Goal: Information Seeking & Learning: Check status

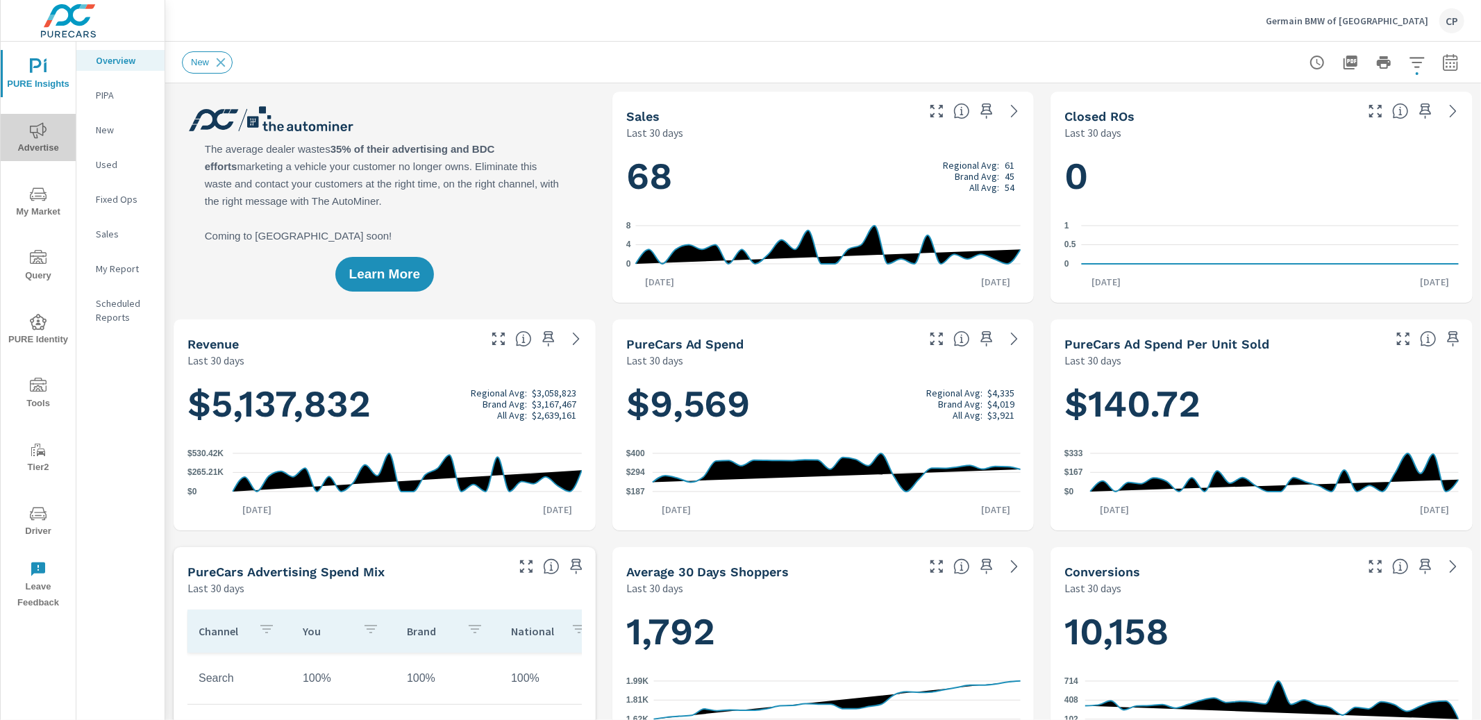
click at [42, 148] on span "Advertise" at bounding box center [38, 139] width 67 height 34
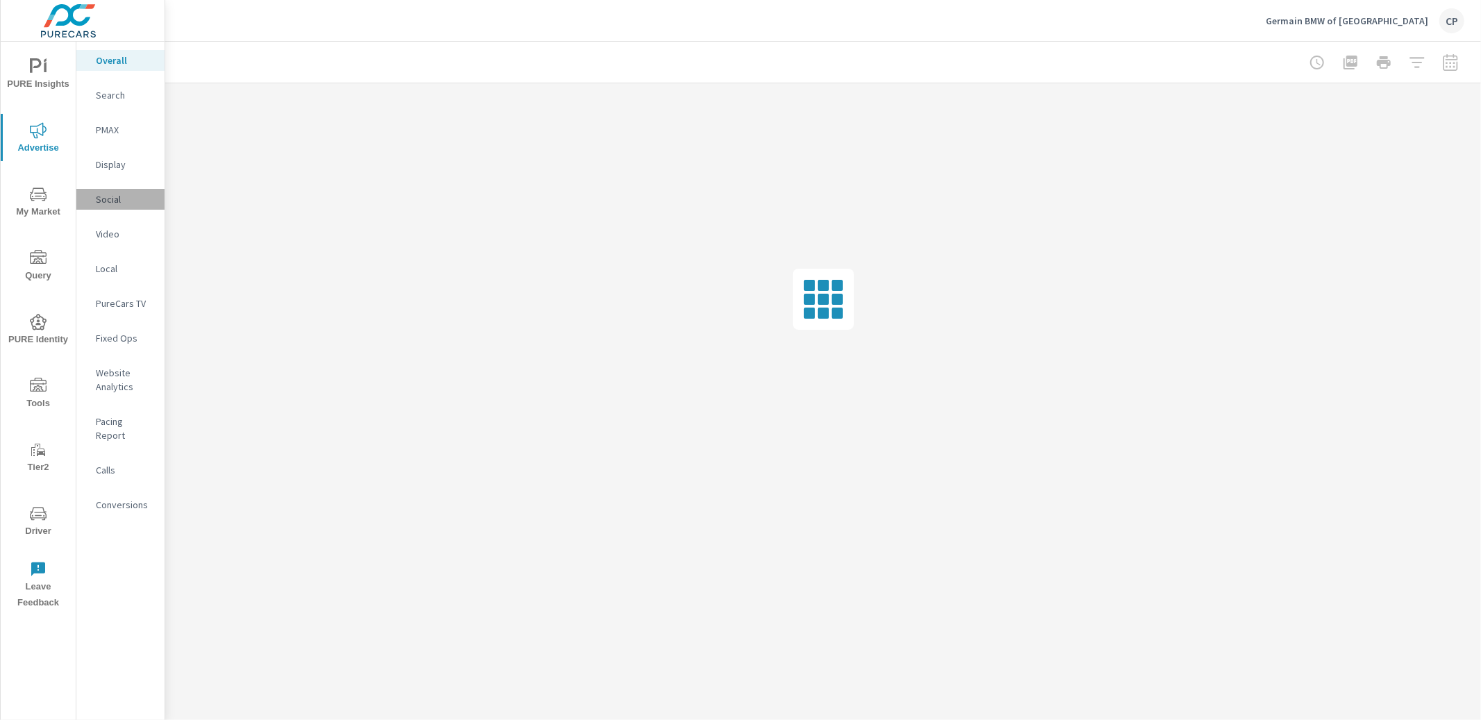
click at [132, 201] on p "Social" at bounding box center [125, 199] width 58 height 14
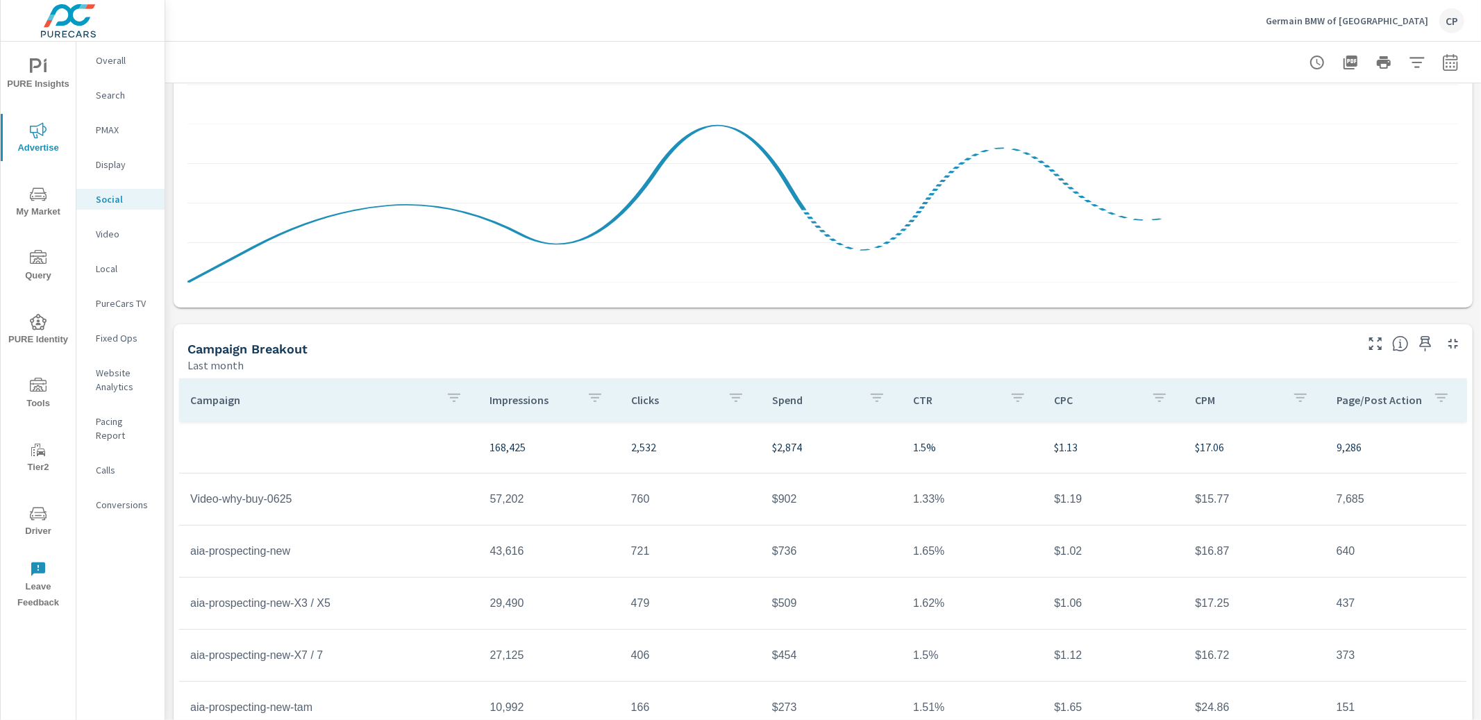
scroll to position [274, 0]
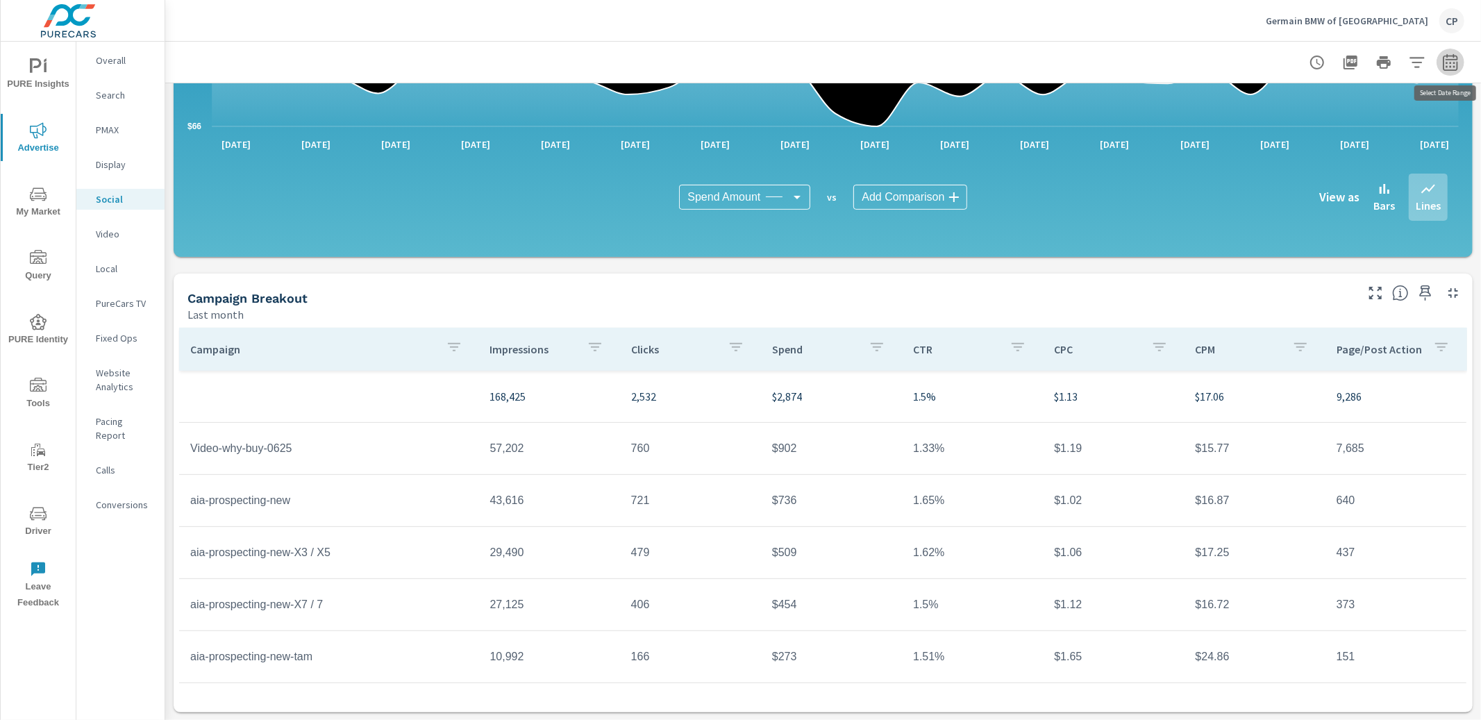
click at [1440, 62] on button "button" at bounding box center [1451, 63] width 28 height 28
select select "Last month"
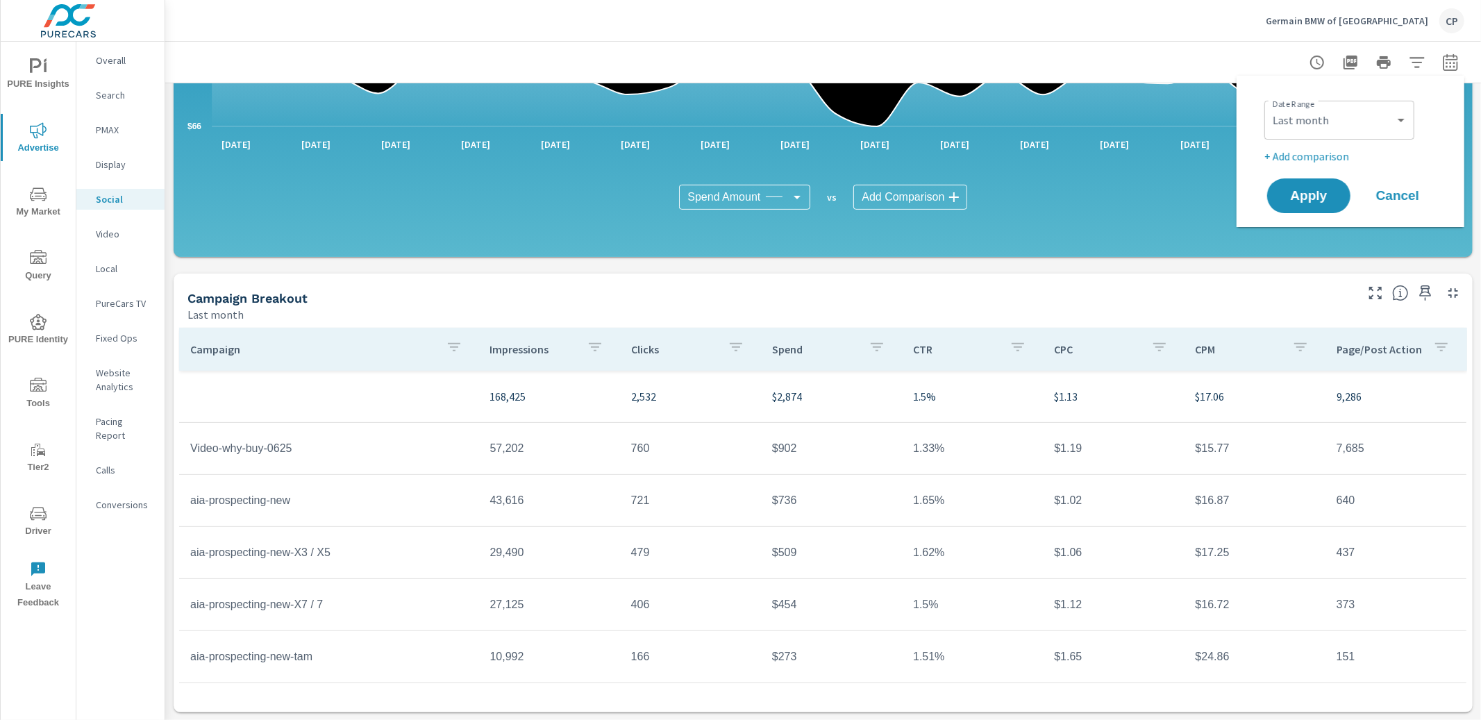
click at [1328, 137] on div "Custom Yesterday Last week Last 7 days Last 14 days Last 30 days Last 45 days L…" at bounding box center [1339, 120] width 150 height 39
click at [1316, 194] on span "Apply" at bounding box center [1308, 196] width 57 height 13
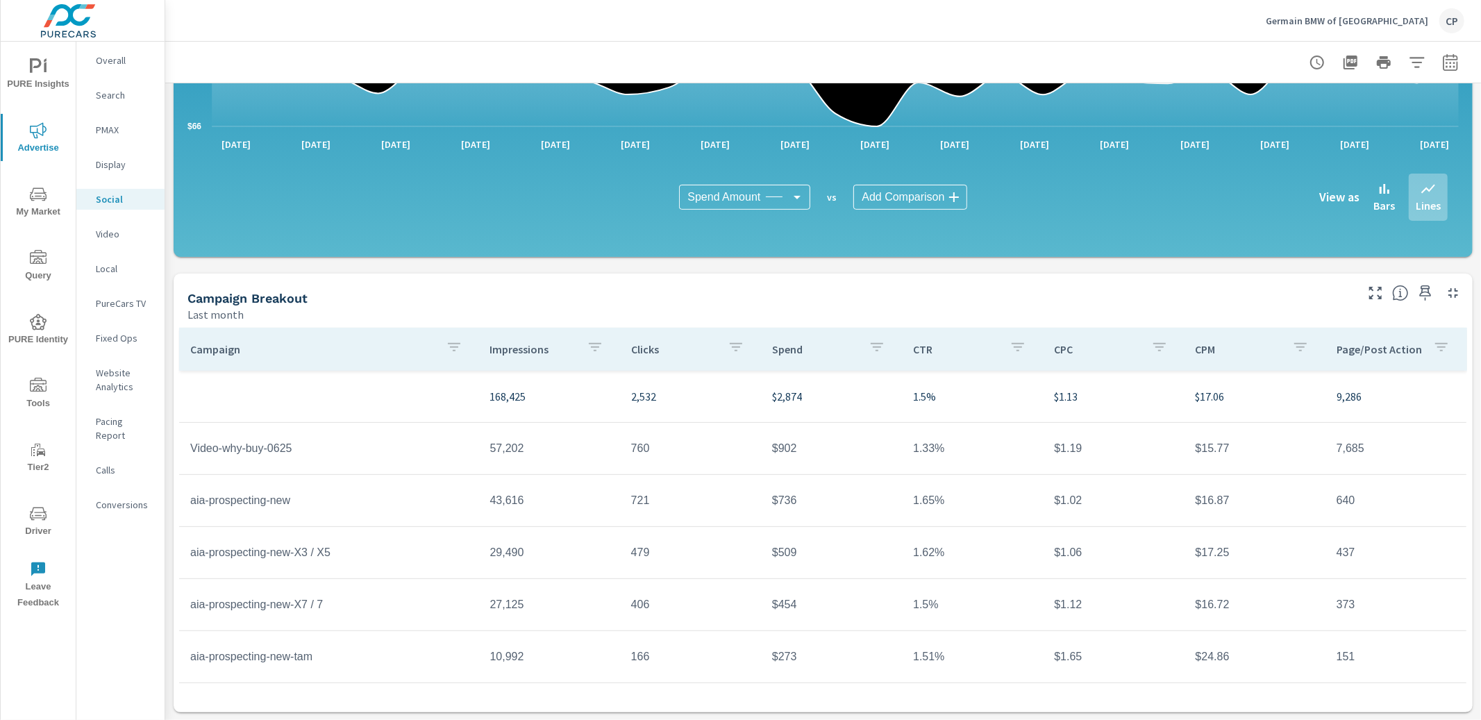
click at [1450, 48] on div at bounding box center [823, 62] width 1282 height 41
drag, startPoint x: 1448, startPoint y: 58, endPoint x: 1438, endPoint y: 67, distance: 13.7
click at [1448, 58] on icon "button" at bounding box center [1450, 62] width 17 height 17
select select "Last month"
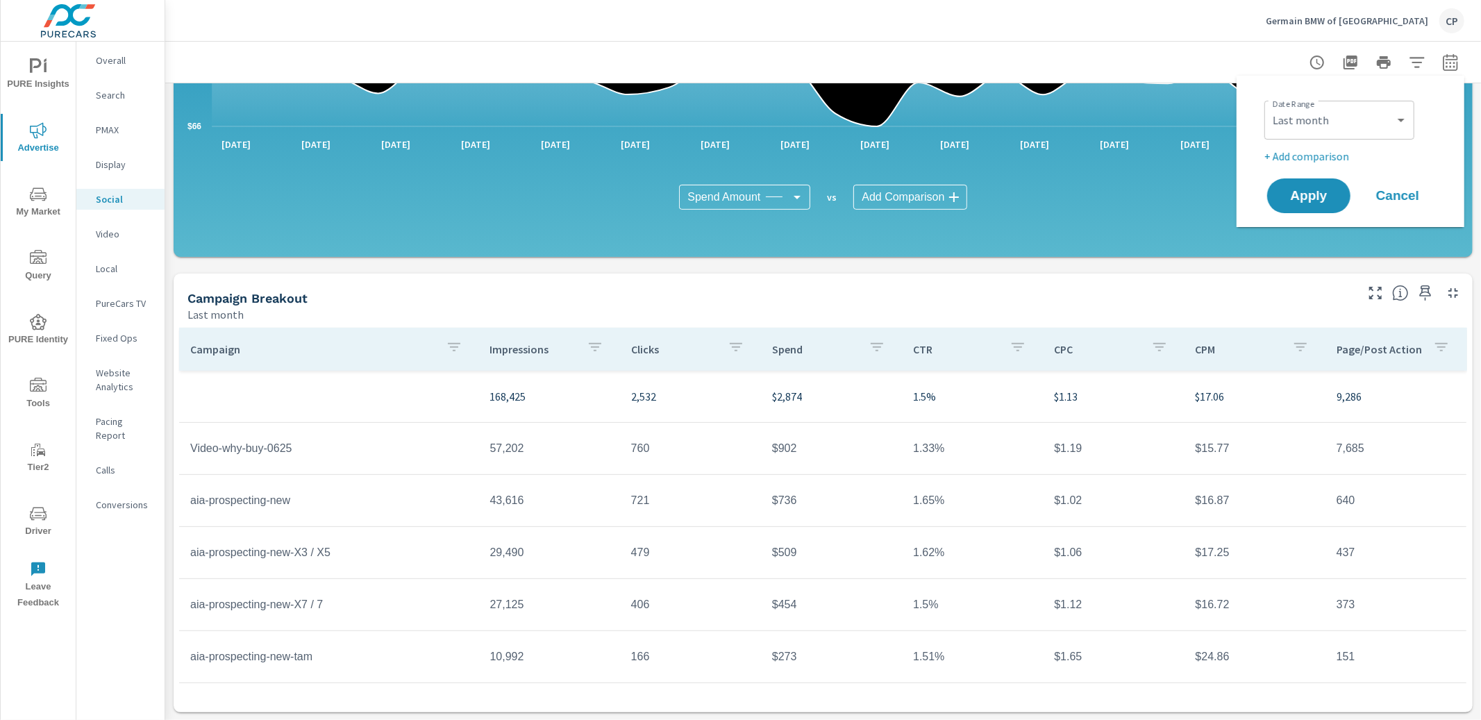
click at [1359, 157] on p "+ Add comparison" at bounding box center [1353, 156] width 178 height 17
select select "Previous period"
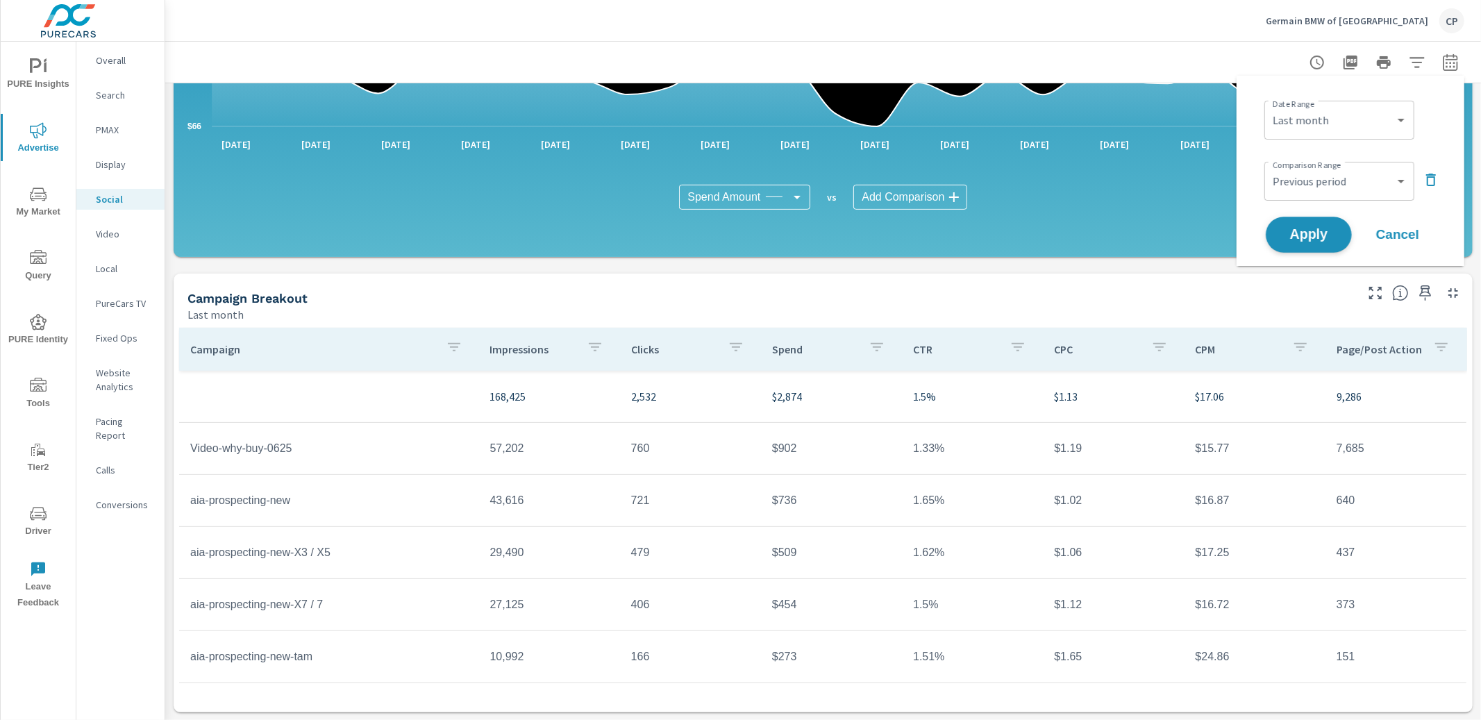
click at [1313, 231] on span "Apply" at bounding box center [1308, 234] width 57 height 13
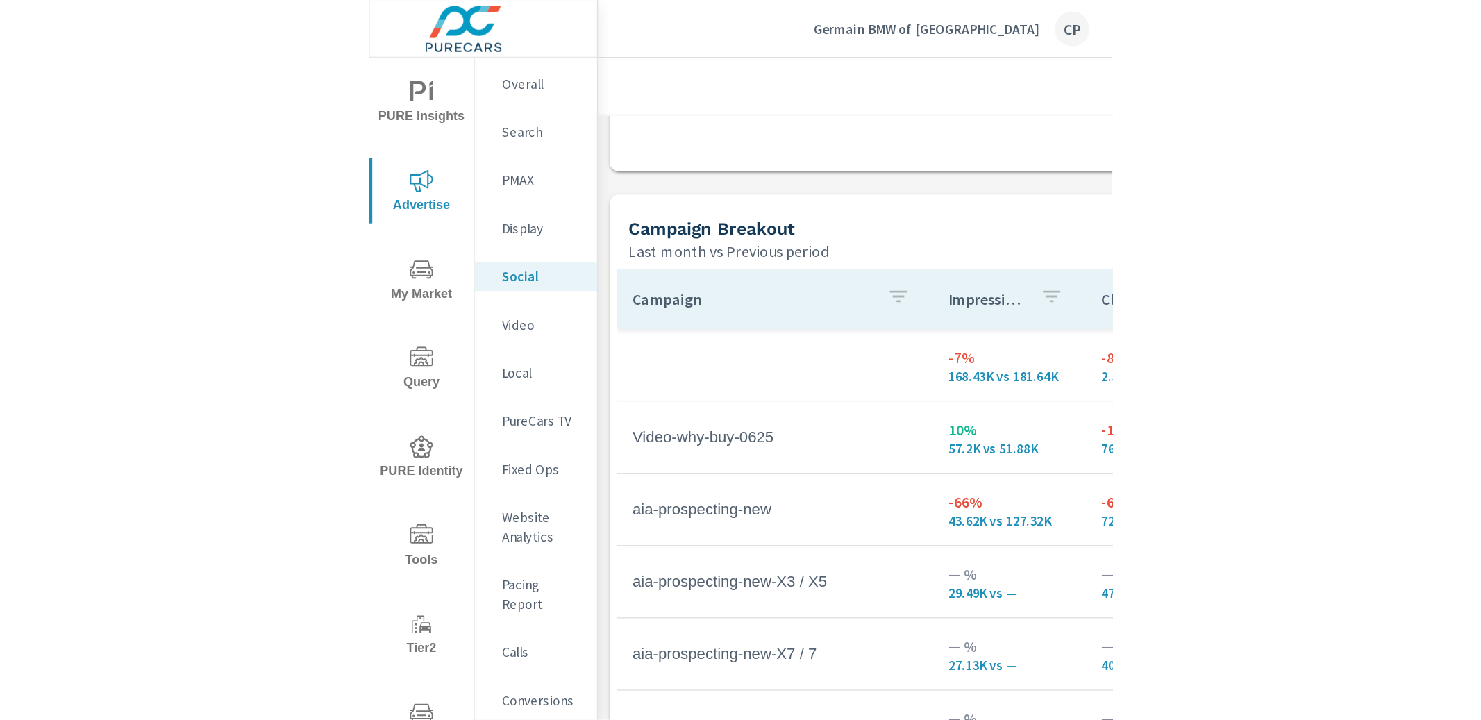
scroll to position [546, 0]
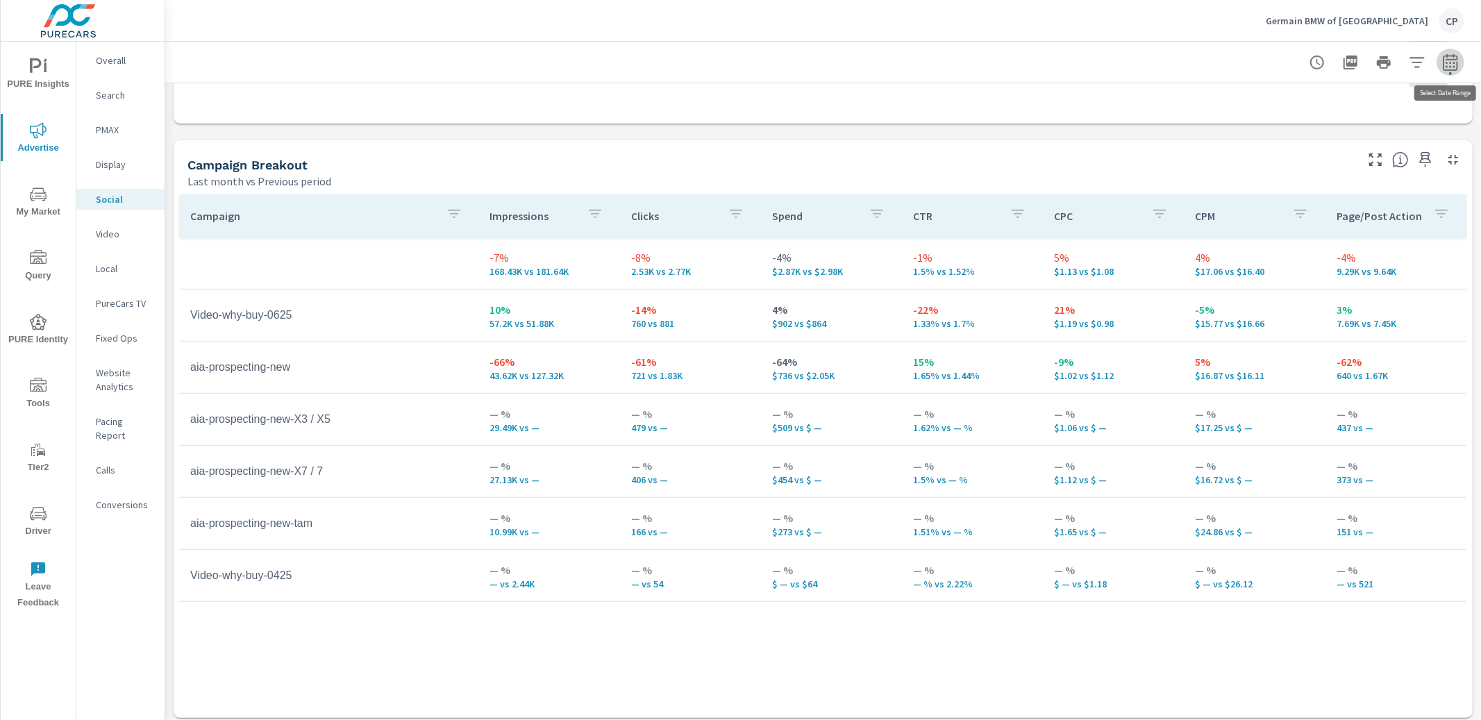
click at [1442, 65] on icon "button" at bounding box center [1450, 62] width 17 height 17
select select "Last month"
select select "Previous period"
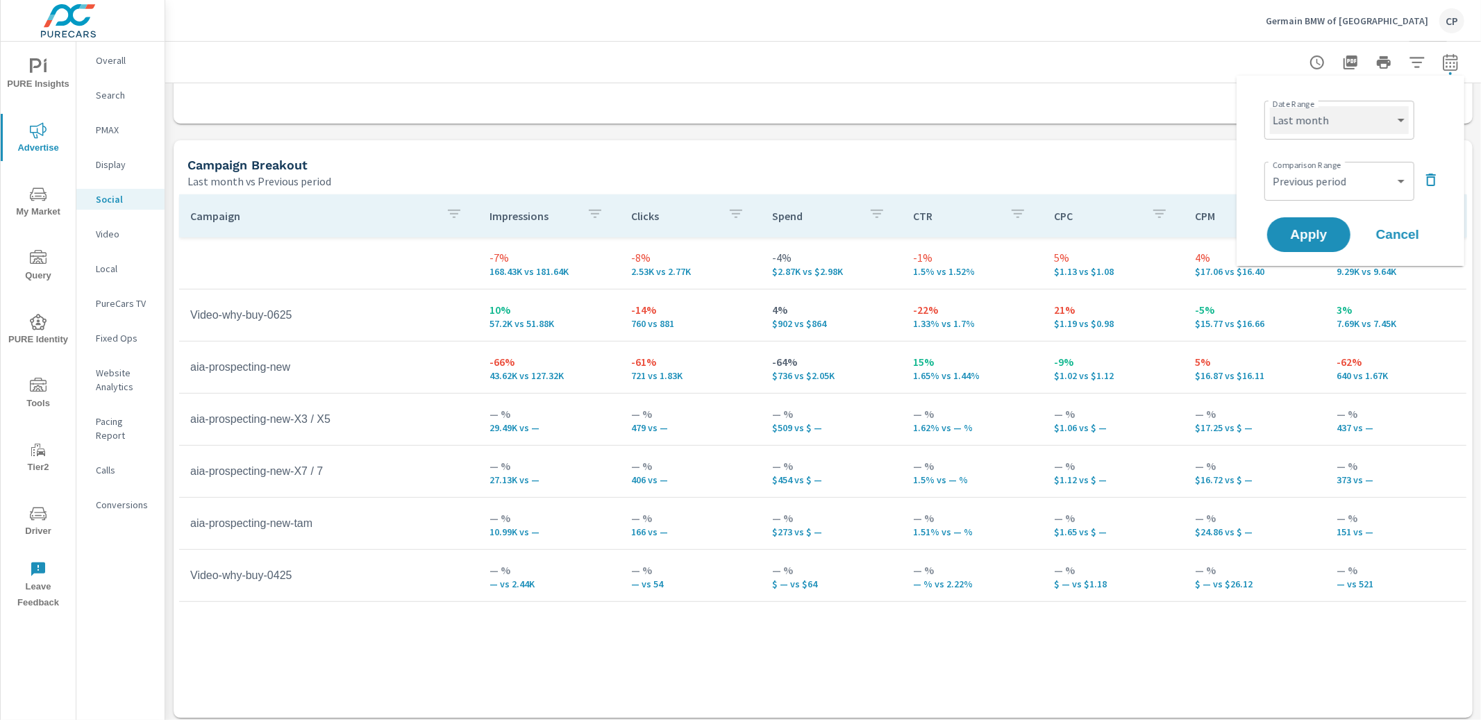
click at [1305, 131] on select "Custom Yesterday Last week Last 7 days Last 14 days Last 30 days Last 45 days L…" at bounding box center [1339, 120] width 139 height 28
select select "Last 3 months"
click at [1300, 223] on button "Apply" at bounding box center [1309, 235] width 86 height 36
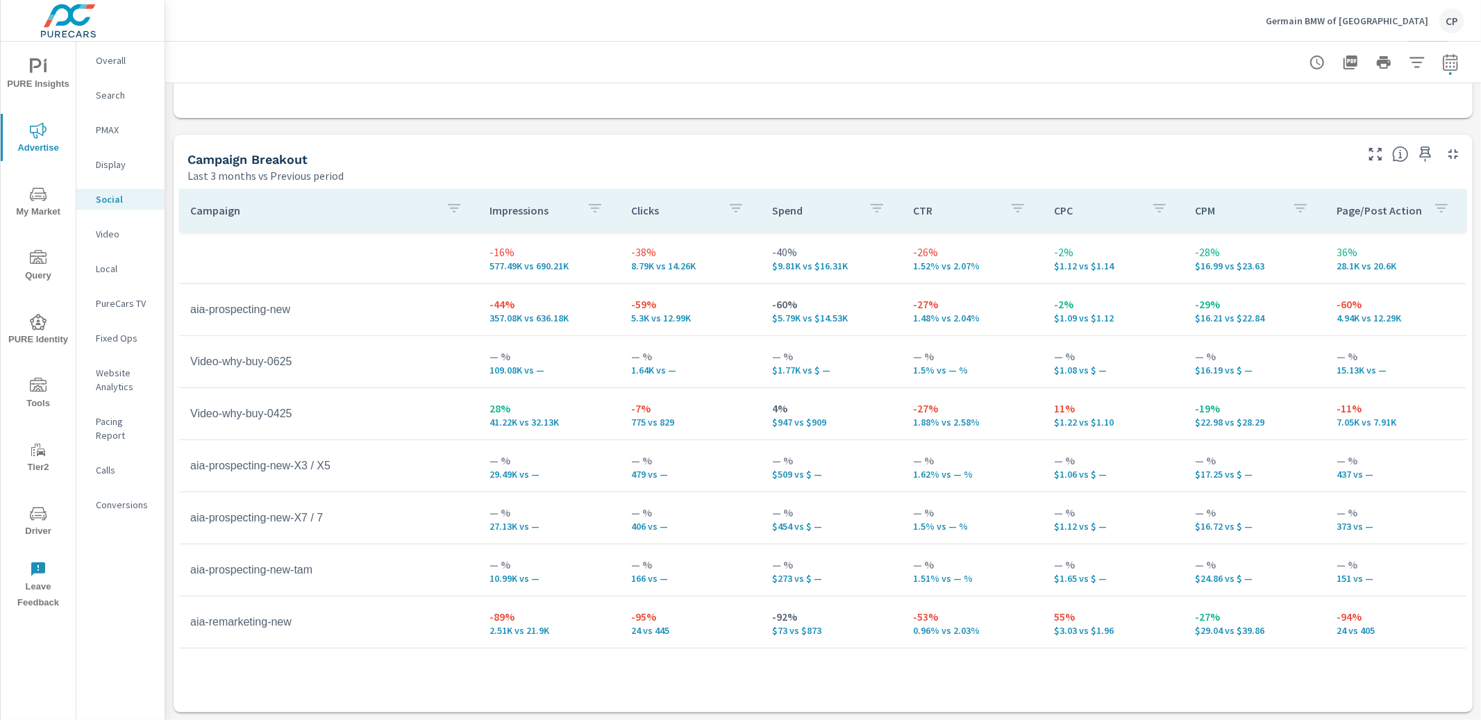
scroll to position [551, 0]
click at [1452, 68] on icon "button" at bounding box center [1450, 62] width 17 height 17
select select "Last 3 months"
select select "Previous period"
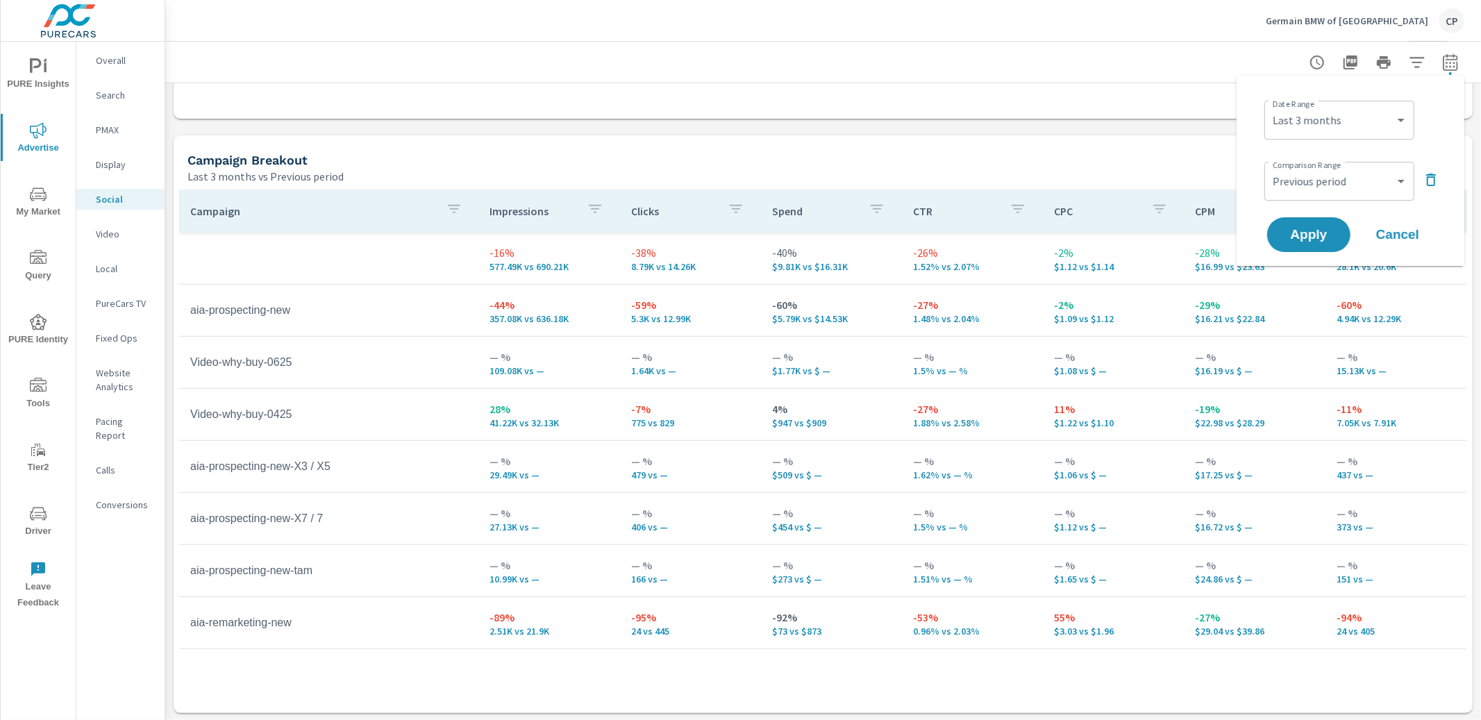
click at [1359, 135] on div "Custom Yesterday Last week Last 7 days Last 14 days Last 30 days Last 45 days L…" at bounding box center [1339, 120] width 150 height 39
click at [1362, 110] on select "Custom Yesterday Last week Last 7 days Last 14 days Last 30 days Last 45 days L…" at bounding box center [1339, 120] width 139 height 28
select select "Last 2 months"
click at [1303, 241] on span "Apply" at bounding box center [1308, 234] width 57 height 13
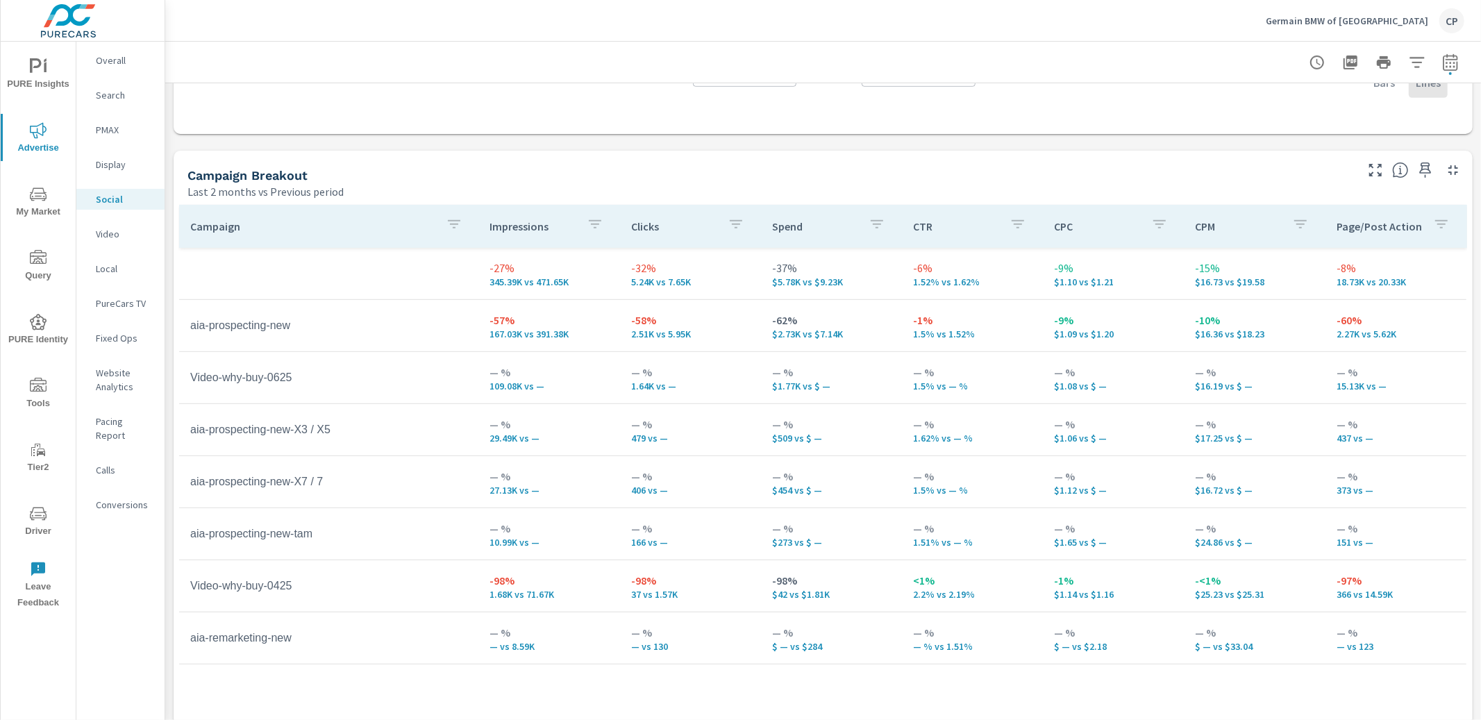
scroll to position [535, 0]
click at [28, 197] on span "My Market" at bounding box center [38, 203] width 67 height 34
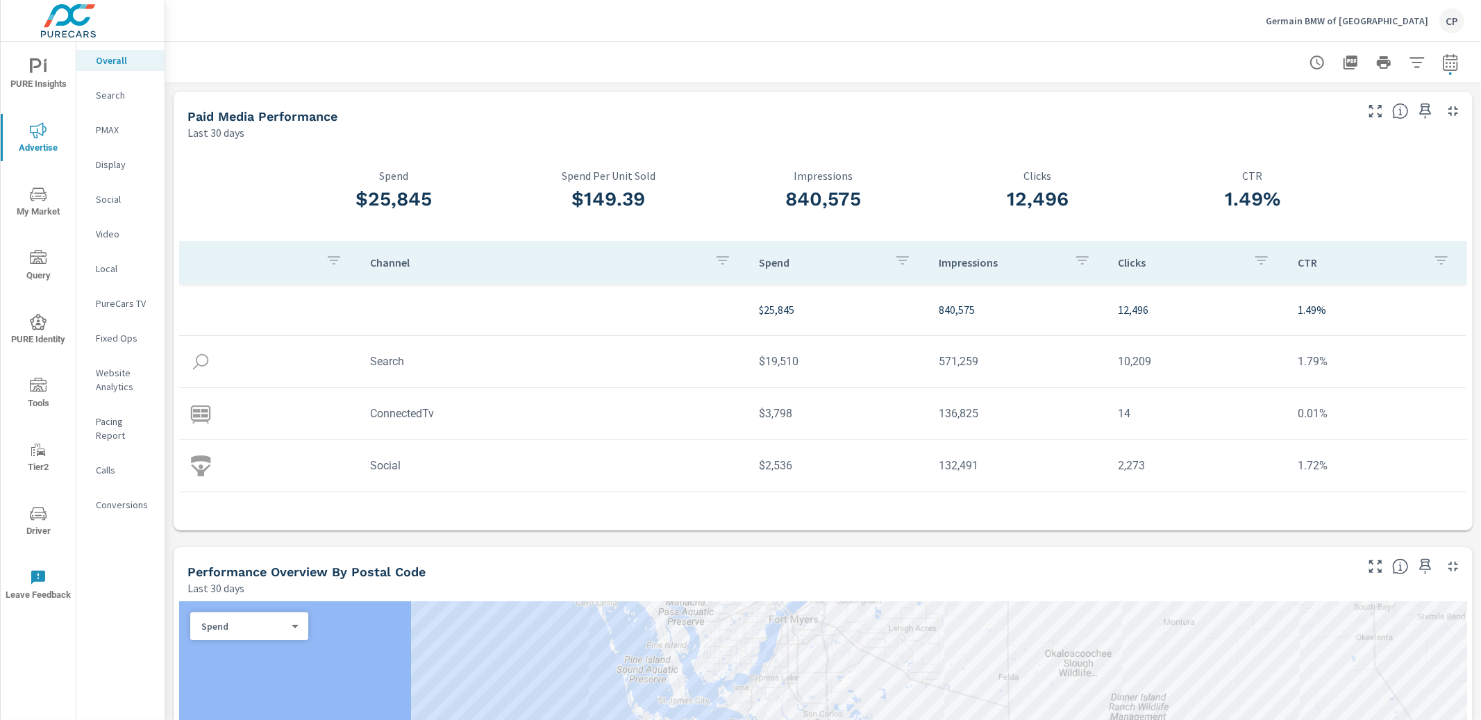
click at [34, 82] on span "PURE Insights" at bounding box center [38, 75] width 67 height 34
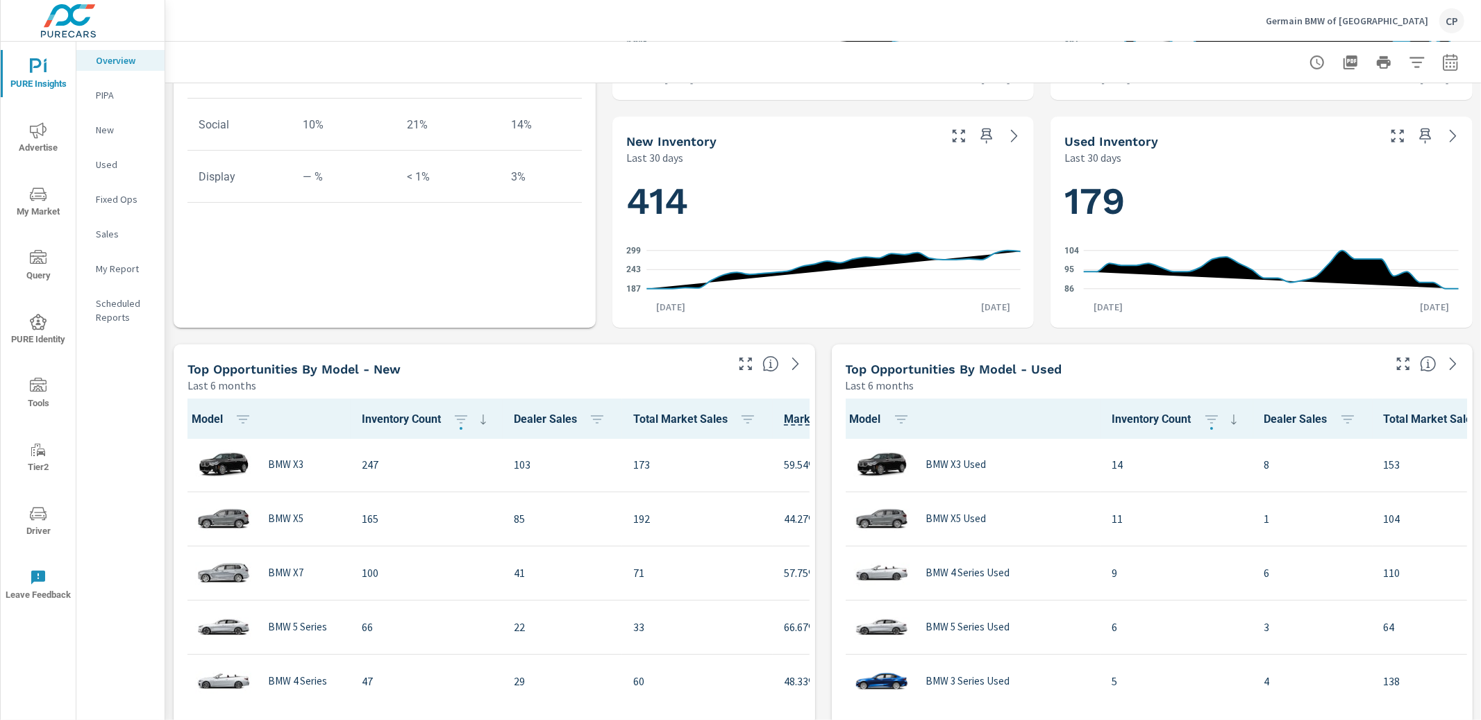
scroll to position [617, 0]
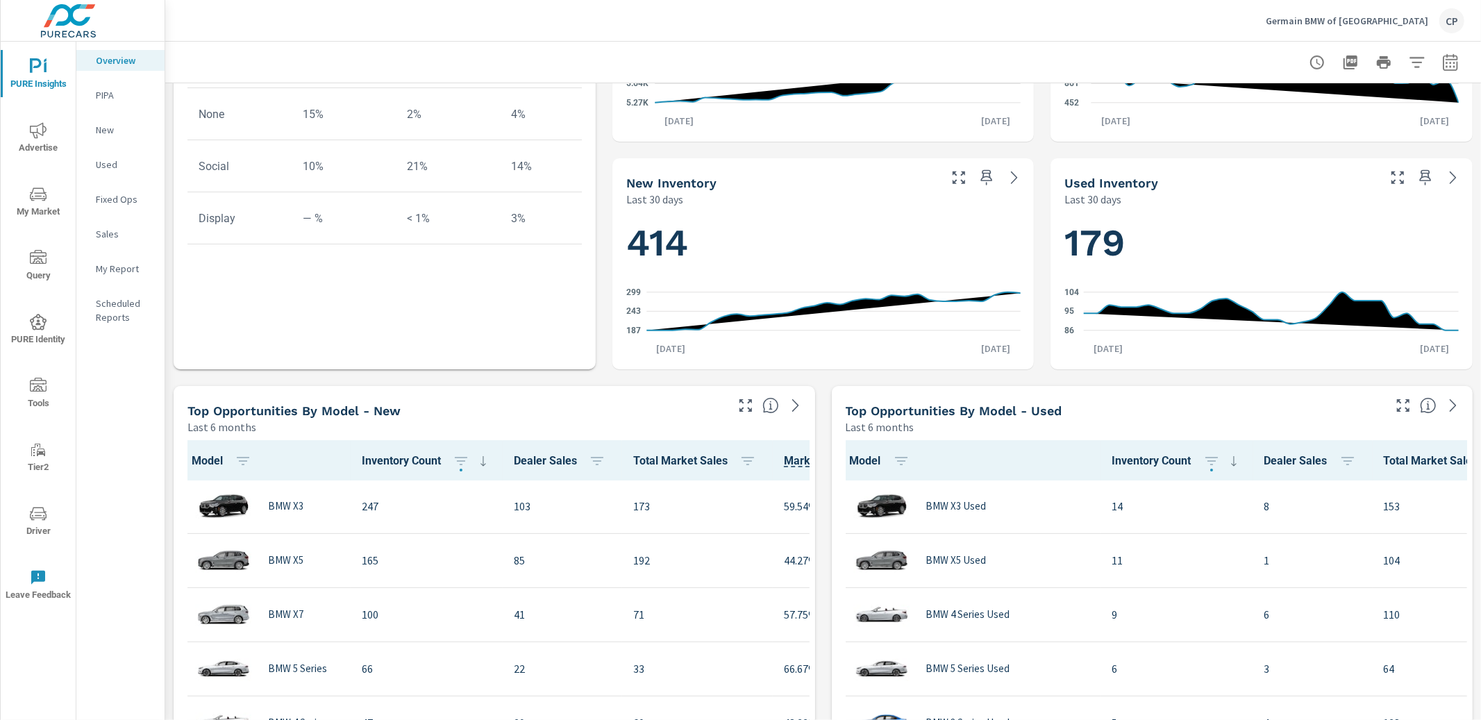
click at [57, 137] on span "Advertise" at bounding box center [38, 139] width 67 height 34
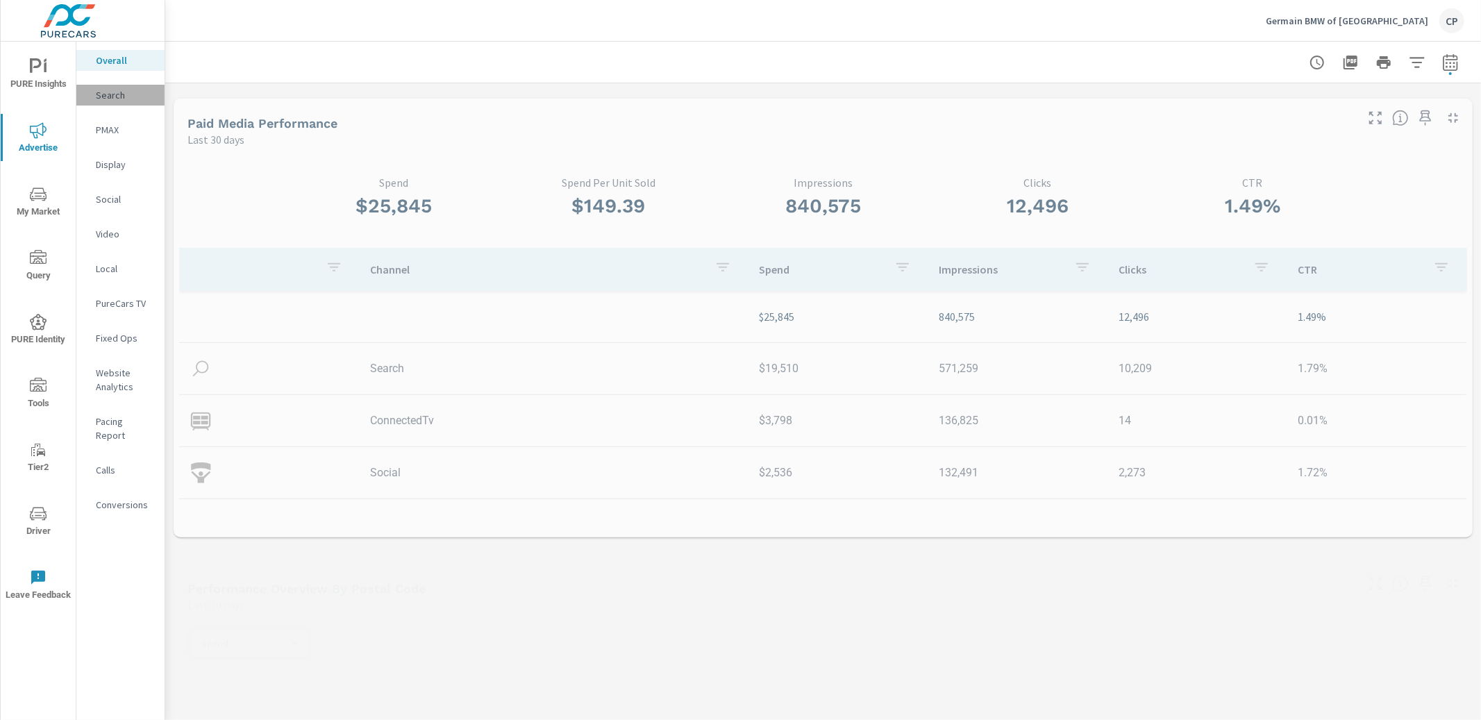
click at [131, 92] on p "Search" at bounding box center [125, 95] width 58 height 14
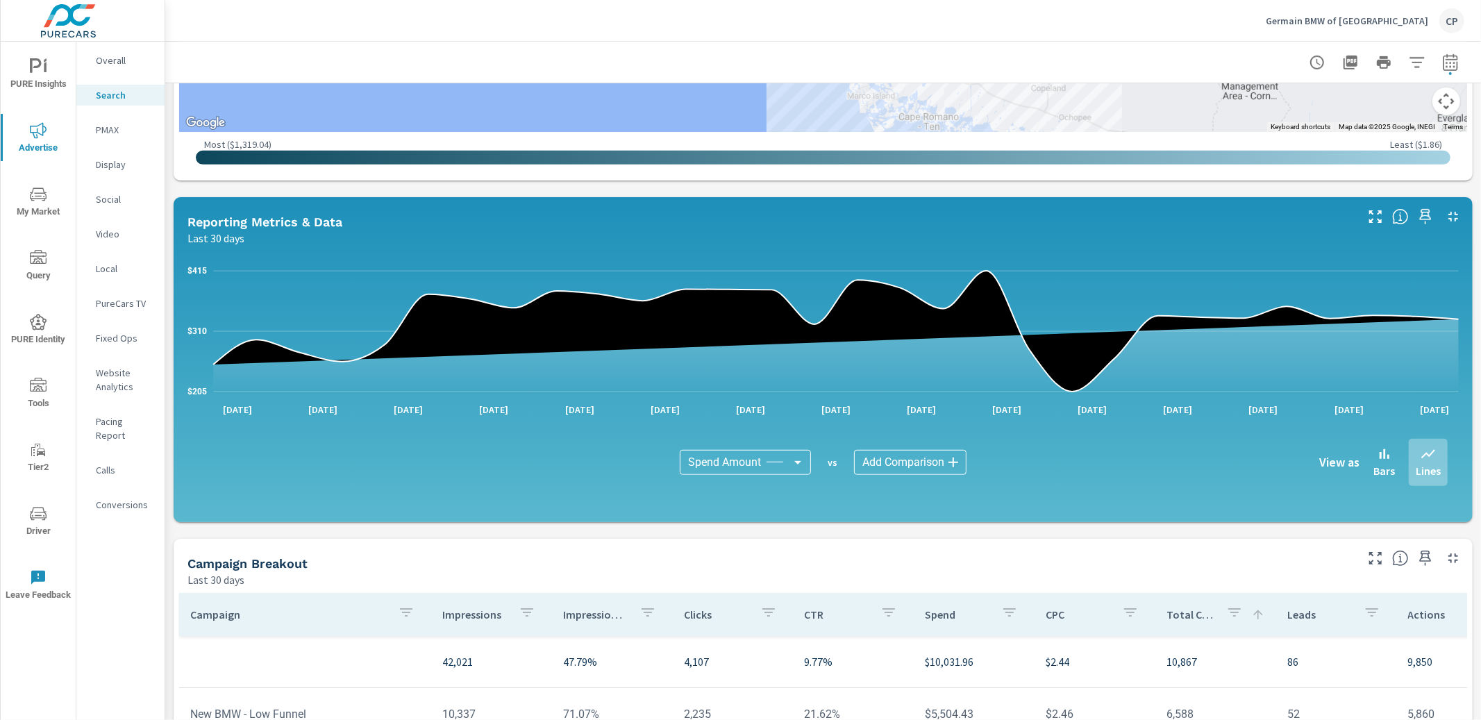
scroll to position [843, 0]
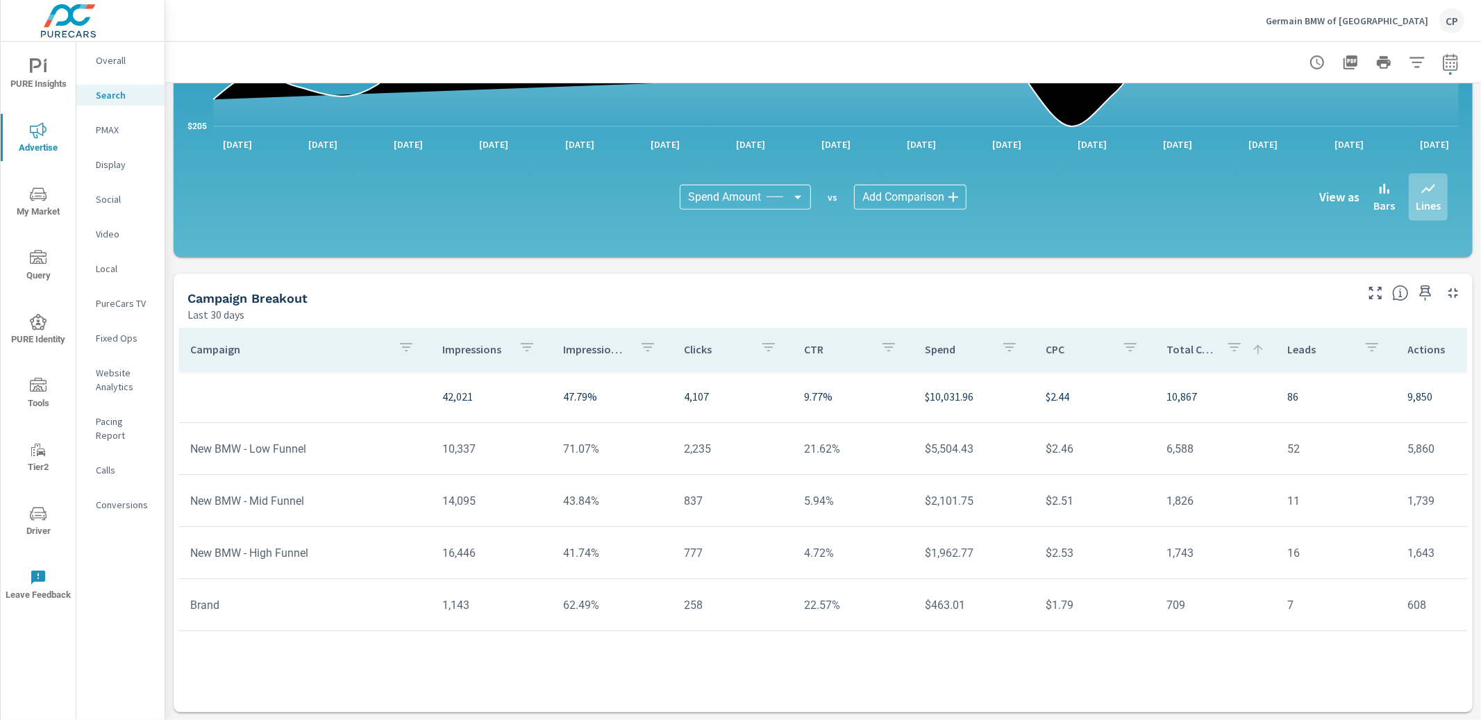
click at [1458, 65] on button "button" at bounding box center [1451, 63] width 28 height 28
select select "Last 30 days"
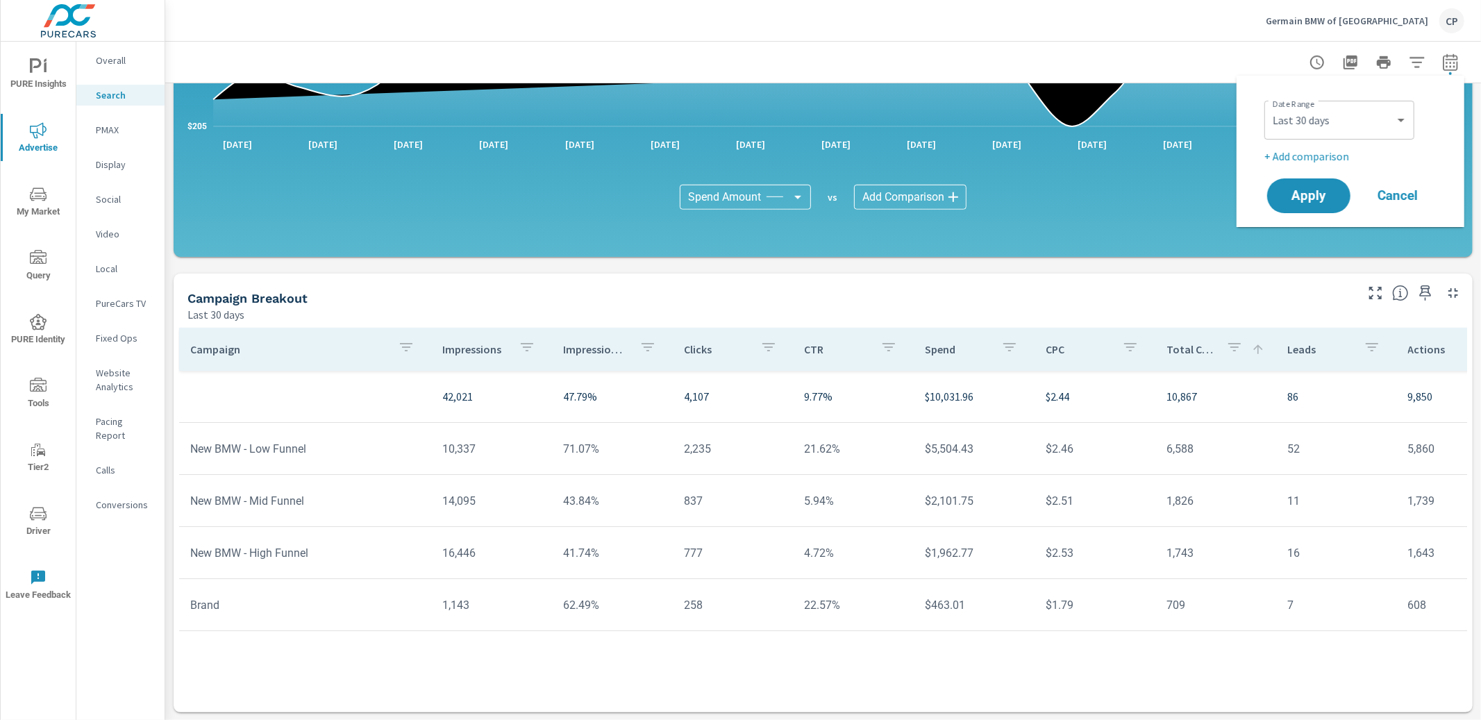
click at [1316, 158] on p "+ Add comparison" at bounding box center [1353, 156] width 178 height 17
select select "Previous period"
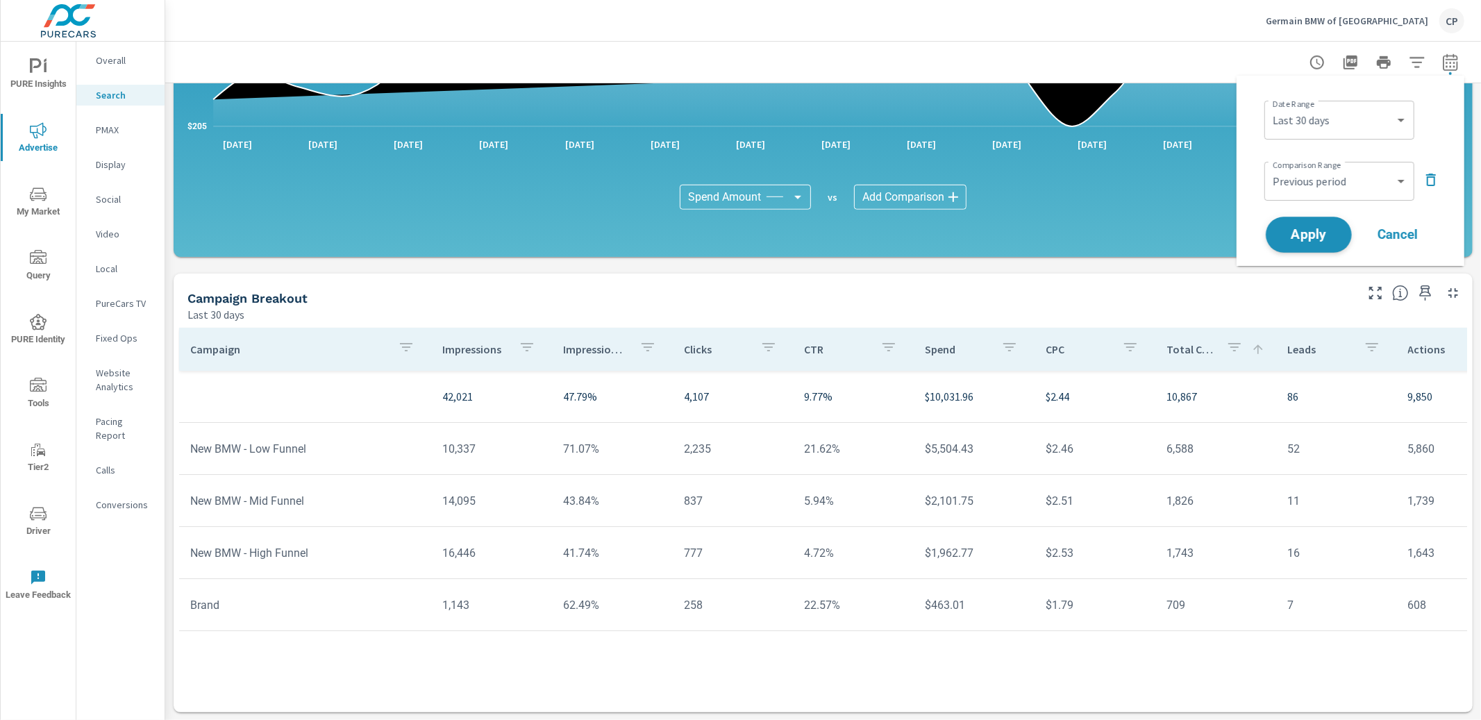
click at [1309, 223] on button "Apply" at bounding box center [1309, 235] width 86 height 36
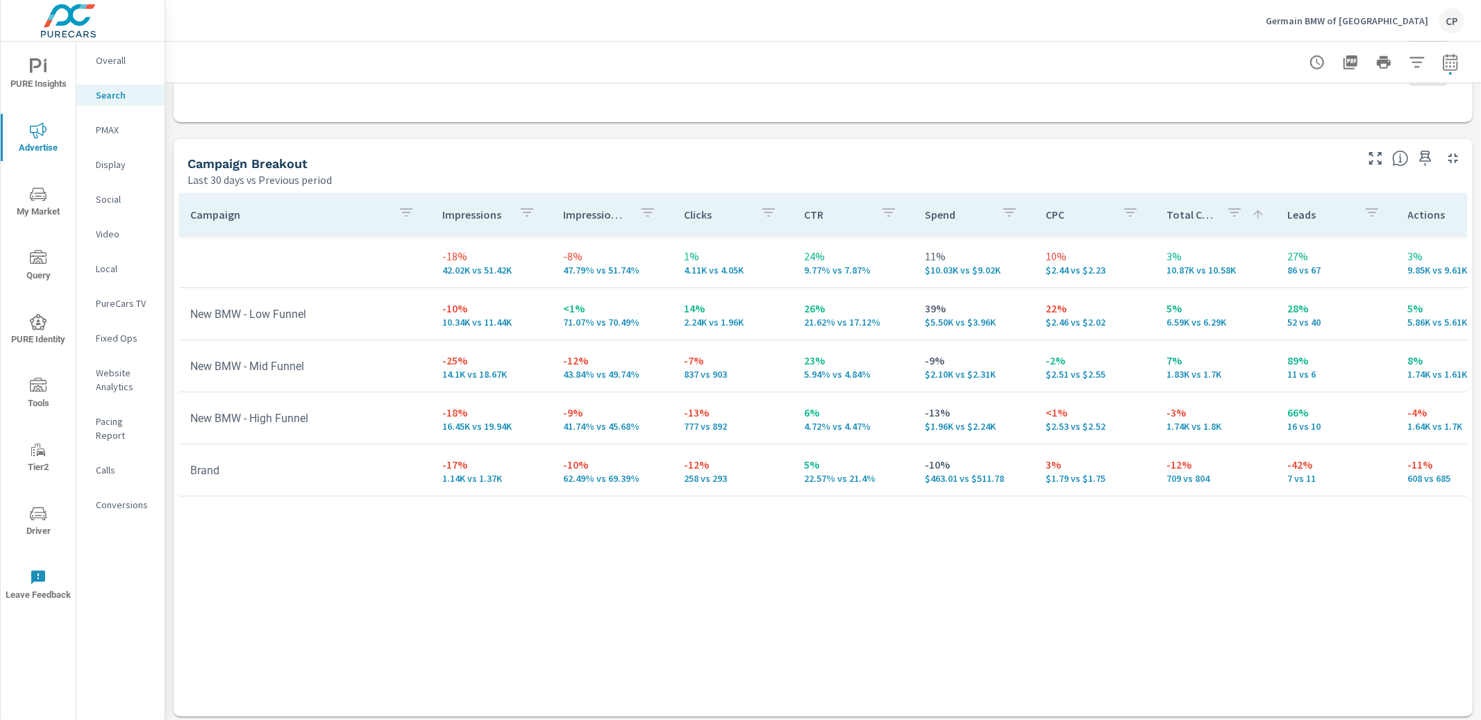
scroll to position [1290, 0]
click at [1453, 67] on icon "button" at bounding box center [1450, 62] width 17 height 17
select select "Last 30 days"
select select "Previous period"
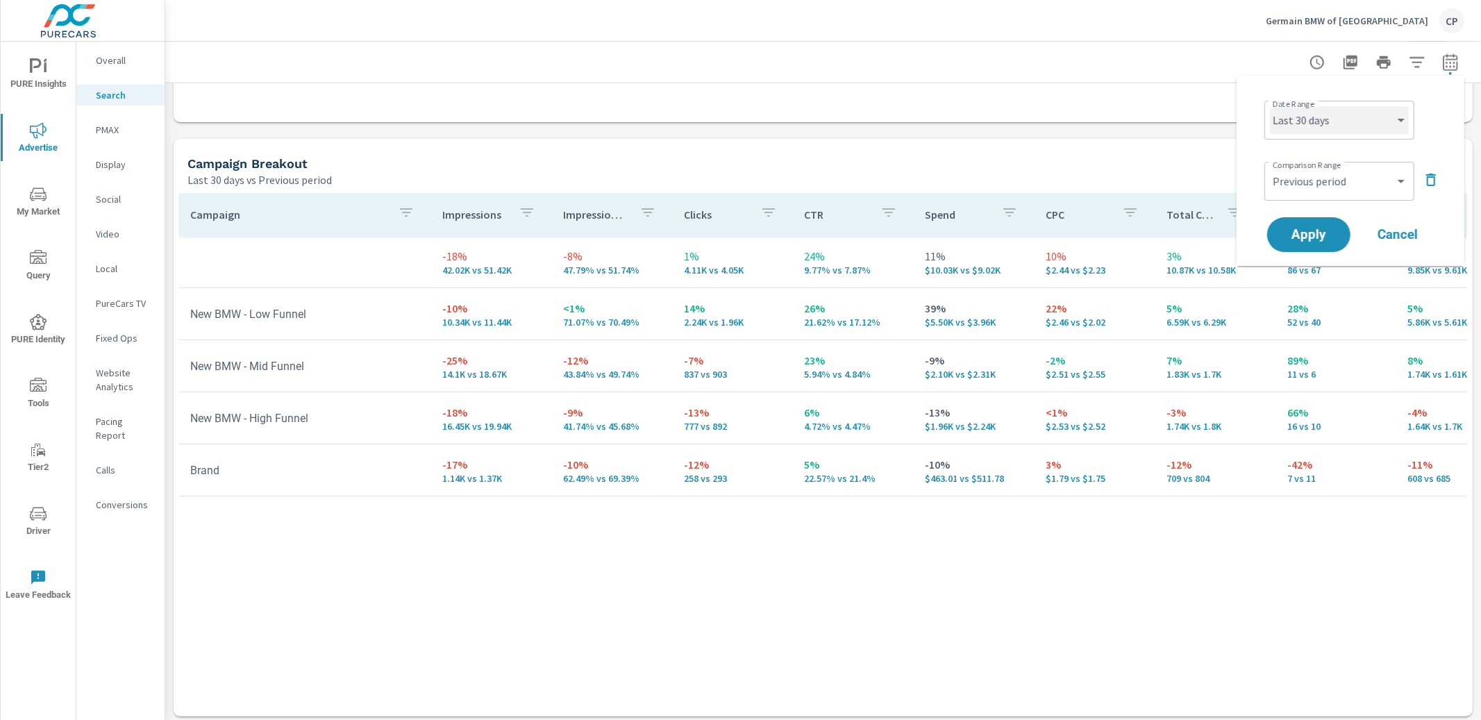
click at [1376, 129] on select "Custom Yesterday Last week Last 7 days Last 14 days Last 30 days Last 45 days L…" at bounding box center [1339, 120] width 139 height 28
click at [1330, 224] on button "Apply" at bounding box center [1309, 235] width 86 height 36
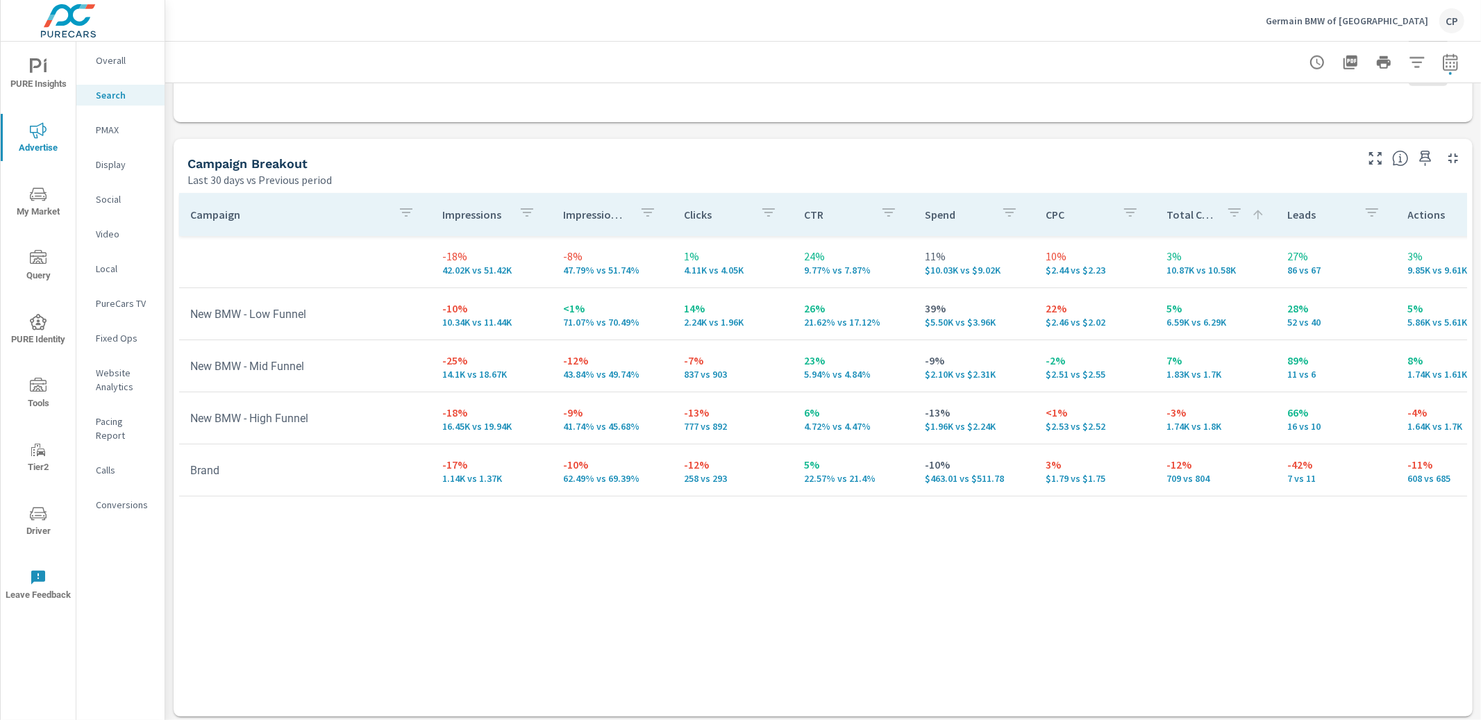
drag, startPoint x: 1443, startPoint y: 63, endPoint x: 1433, endPoint y: 74, distance: 14.8
click at [1442, 64] on icon "button" at bounding box center [1450, 62] width 17 height 17
select select "Last 30 days"
select select "Previous period"
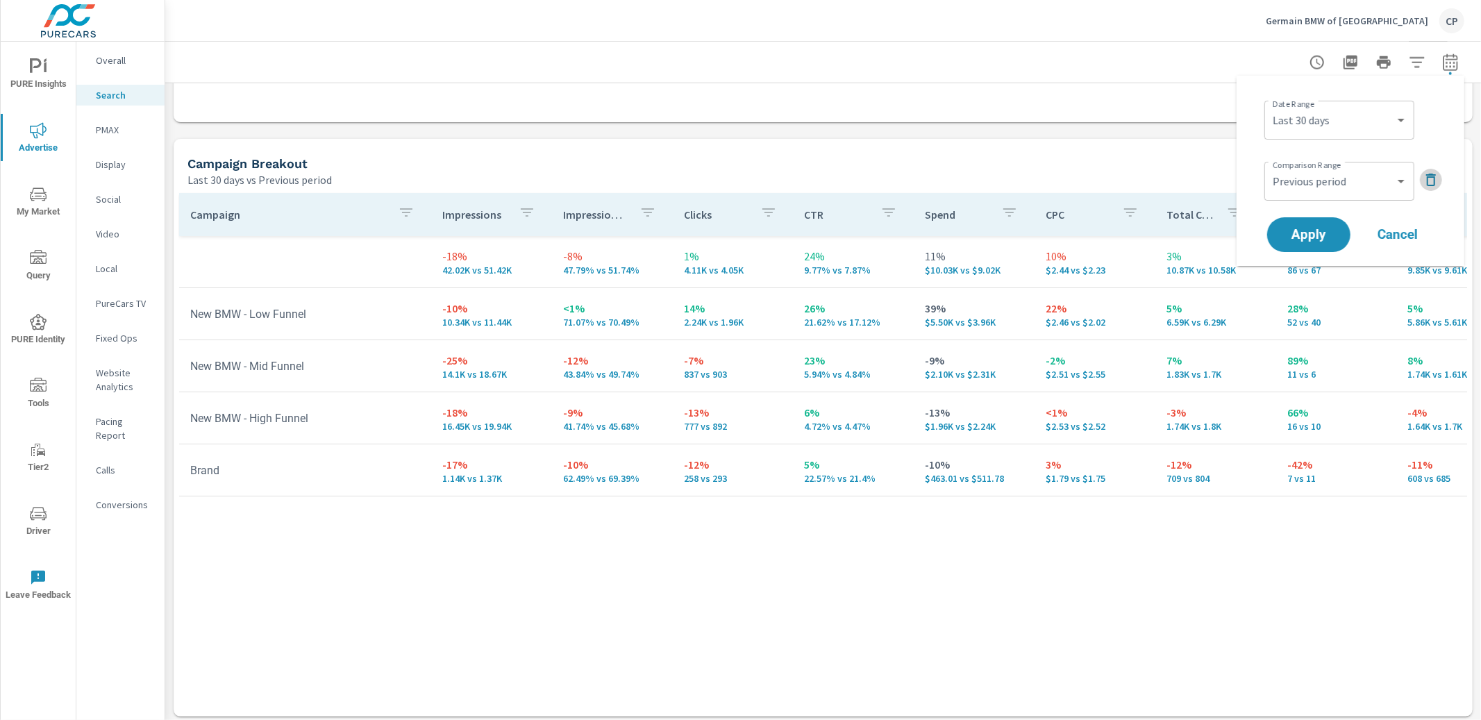
click at [1437, 184] on icon "button" at bounding box center [1431, 179] width 17 height 17
click at [1346, 202] on button "Apply" at bounding box center [1309, 196] width 86 height 36
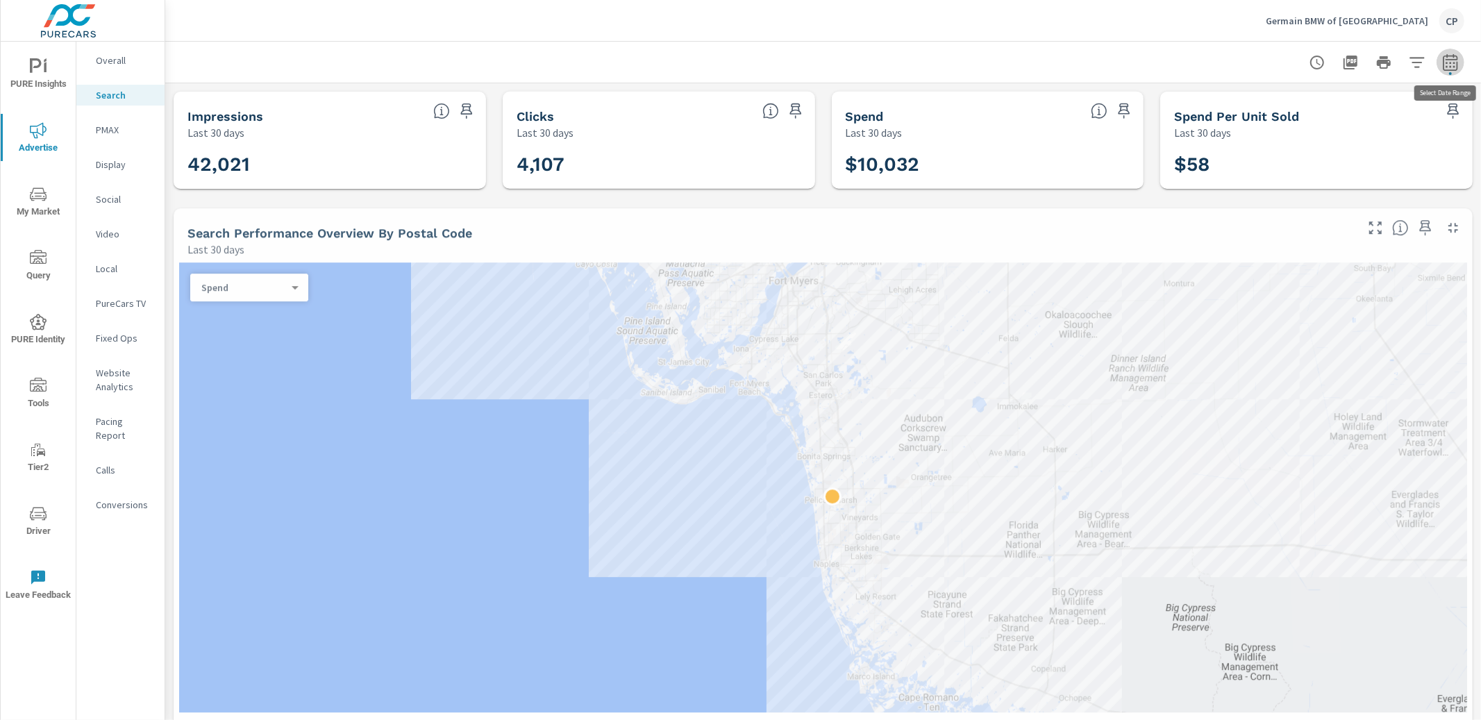
drag, startPoint x: 1458, startPoint y: 67, endPoint x: 1451, endPoint y: 74, distance: 9.8
click at [1457, 69] on icon "button" at bounding box center [1450, 62] width 17 height 17
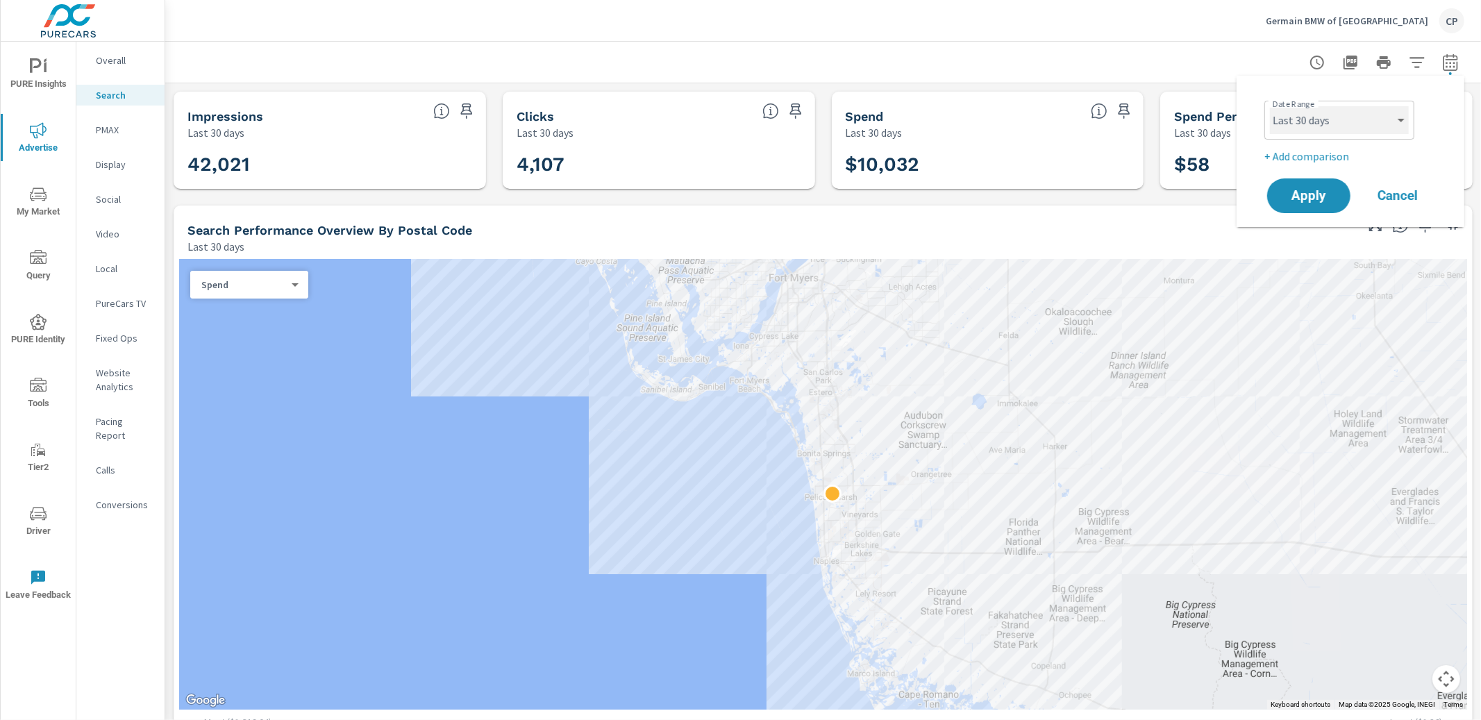
click at [1381, 116] on select "Custom Yesterday Last week Last 7 days Last 14 days Last 30 days Last 45 days L…" at bounding box center [1339, 120] width 139 height 28
select select "Month to date"
drag, startPoint x: 1316, startPoint y: 194, endPoint x: 1300, endPoint y: 199, distance: 17.4
click at [1313, 195] on span "Apply" at bounding box center [1308, 196] width 57 height 13
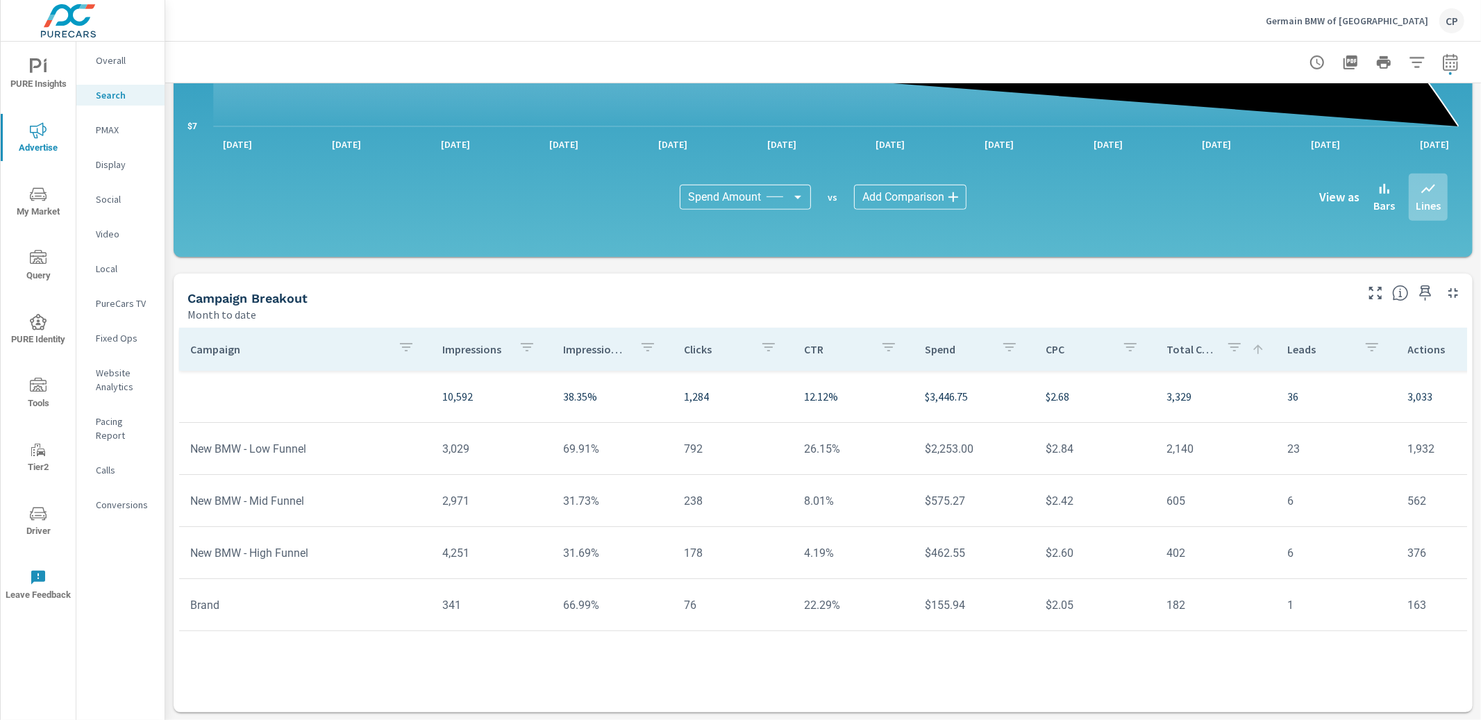
scroll to position [843, 0]
click at [27, 73] on span "PURE Insights" at bounding box center [38, 75] width 67 height 34
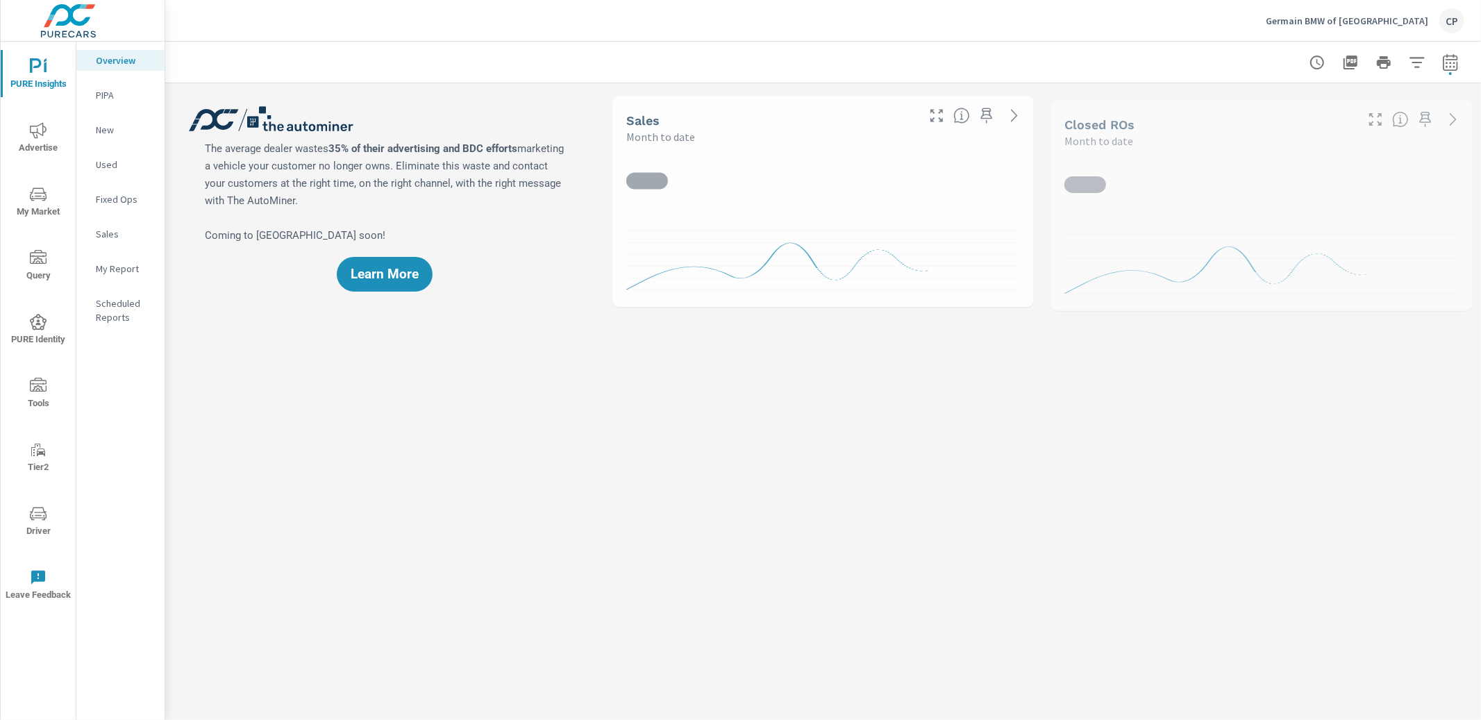
scroll to position [1, 0]
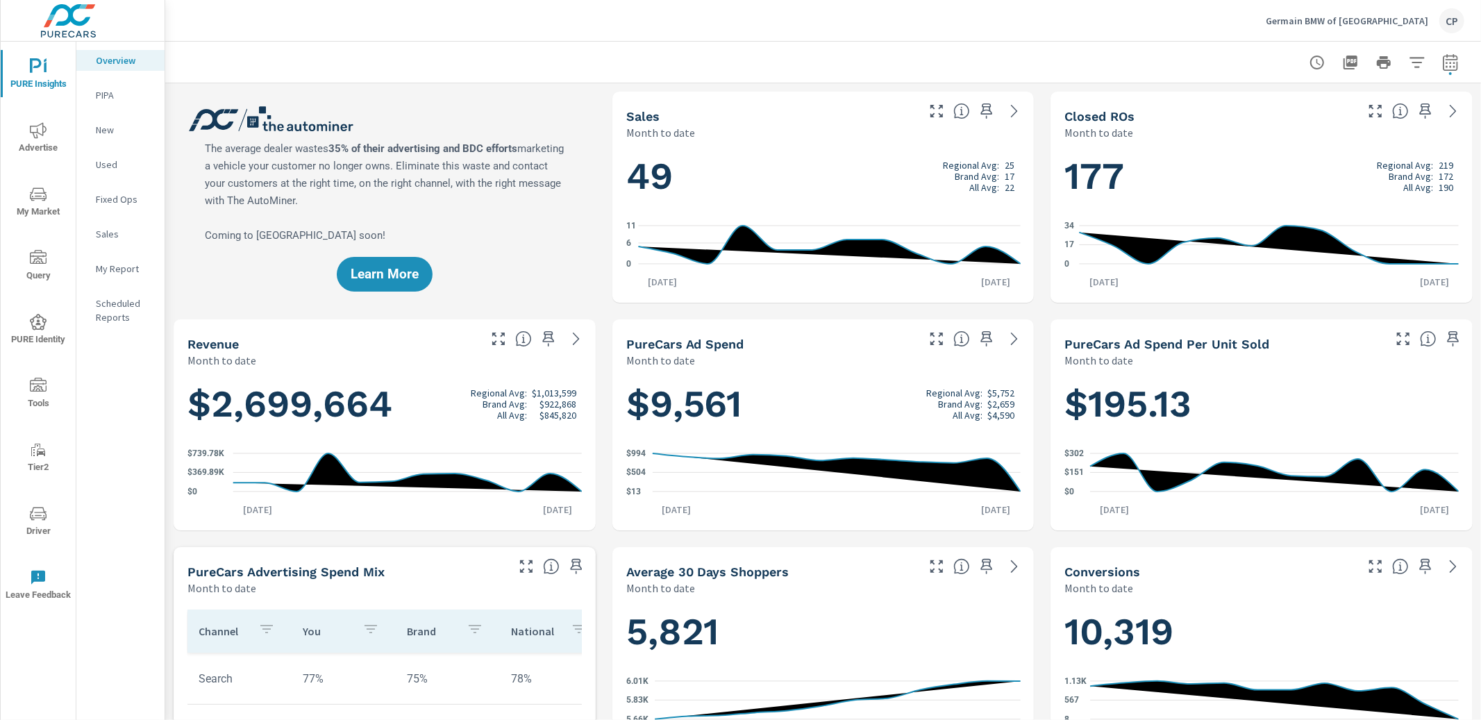
click at [1455, 60] on icon "button" at bounding box center [1450, 62] width 17 height 17
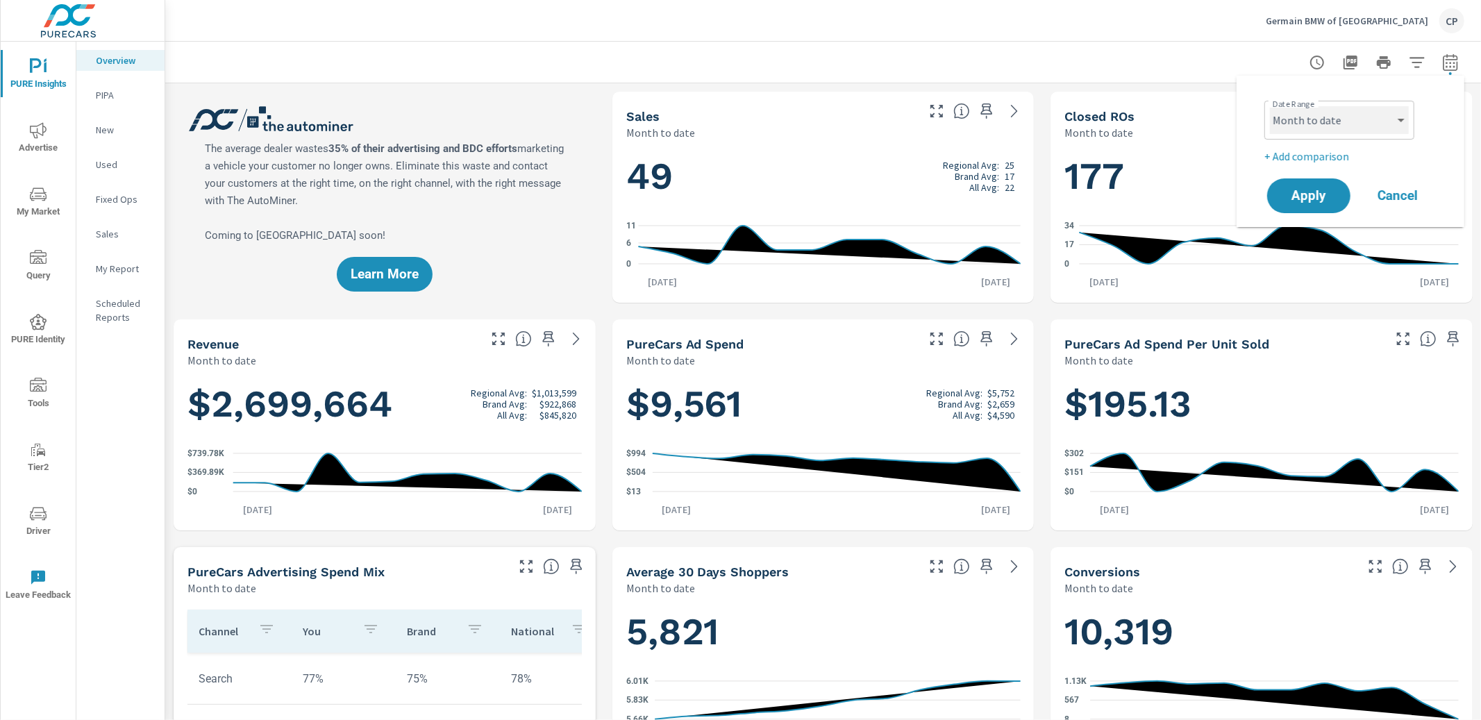
click at [1339, 111] on select "Custom Yesterday Last week Last 7 days Last 14 days Last 30 days Last 45 days L…" at bounding box center [1339, 120] width 139 height 28
select select "Last 30 days"
click at [1314, 167] on div "Date Range Custom Yesterday Last week Last 7 days Last 14 days Last 30 days Las…" at bounding box center [1350, 151] width 194 height 129
click at [1314, 157] on p "+ Add comparison" at bounding box center [1353, 156] width 178 height 17
select select "Previous period"
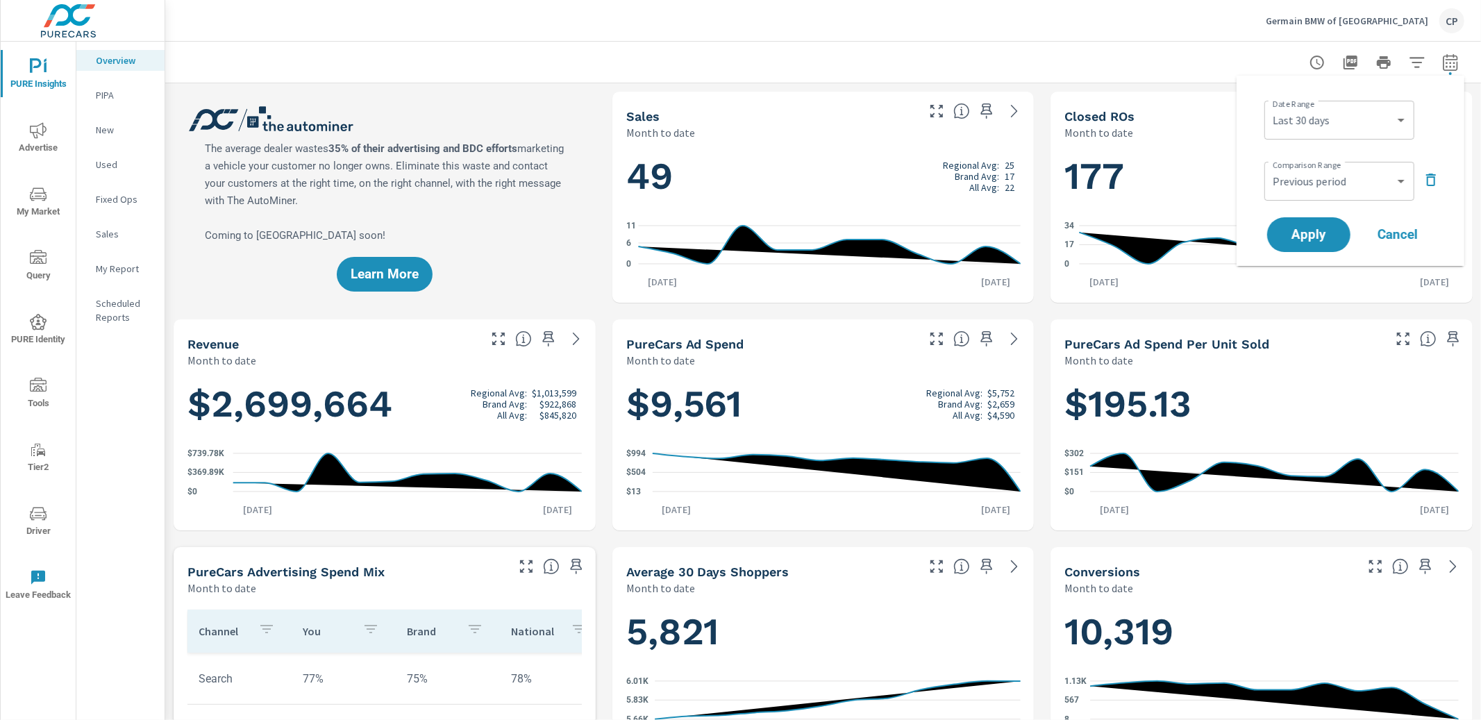
click at [1315, 202] on div "Comparison Range Custom Previous period Previous month Previous year ​" at bounding box center [1353, 179] width 178 height 47
click at [1317, 228] on span "Apply" at bounding box center [1308, 234] width 57 height 13
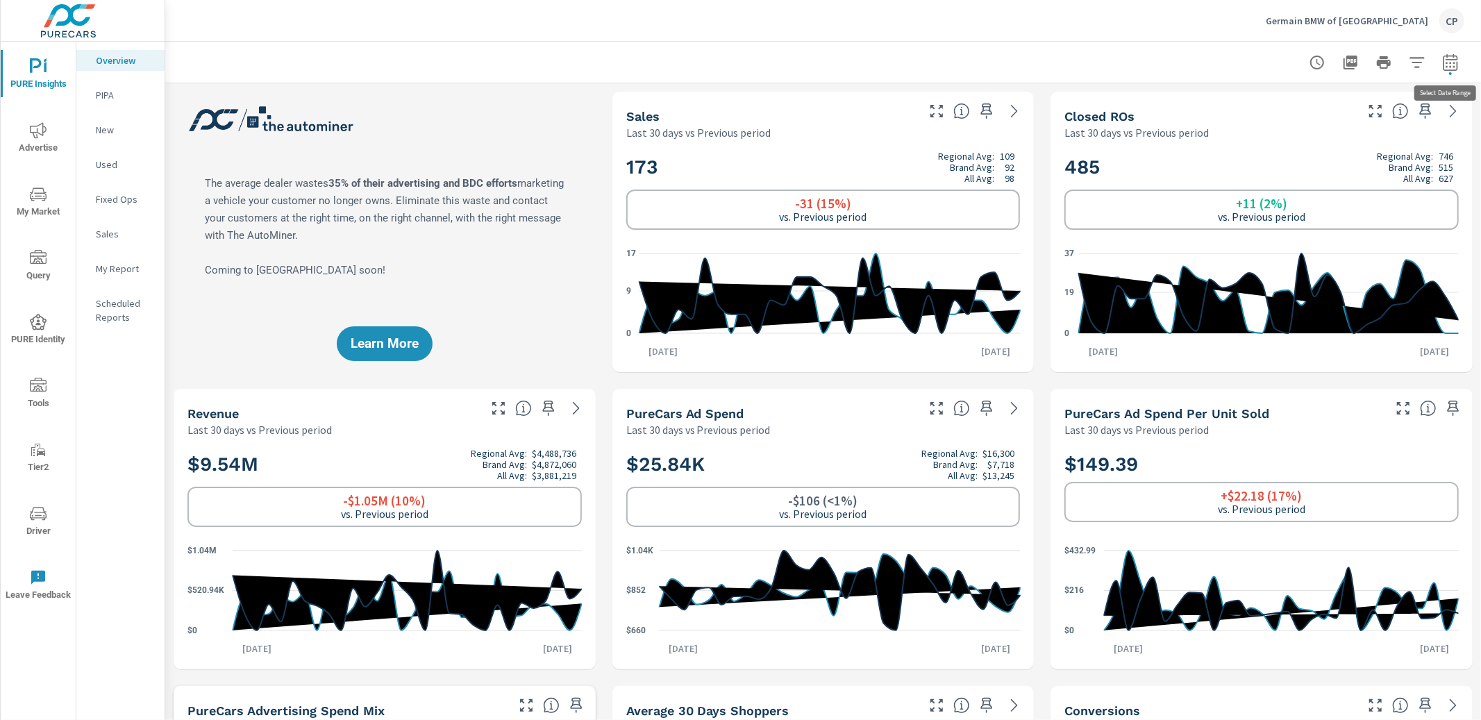
drag, startPoint x: 1457, startPoint y: 58, endPoint x: 1450, endPoint y: 63, distance: 9.1
click at [1457, 58] on icon "button" at bounding box center [1450, 62] width 17 height 17
select select "Last 30 days"
select select "Previous period"
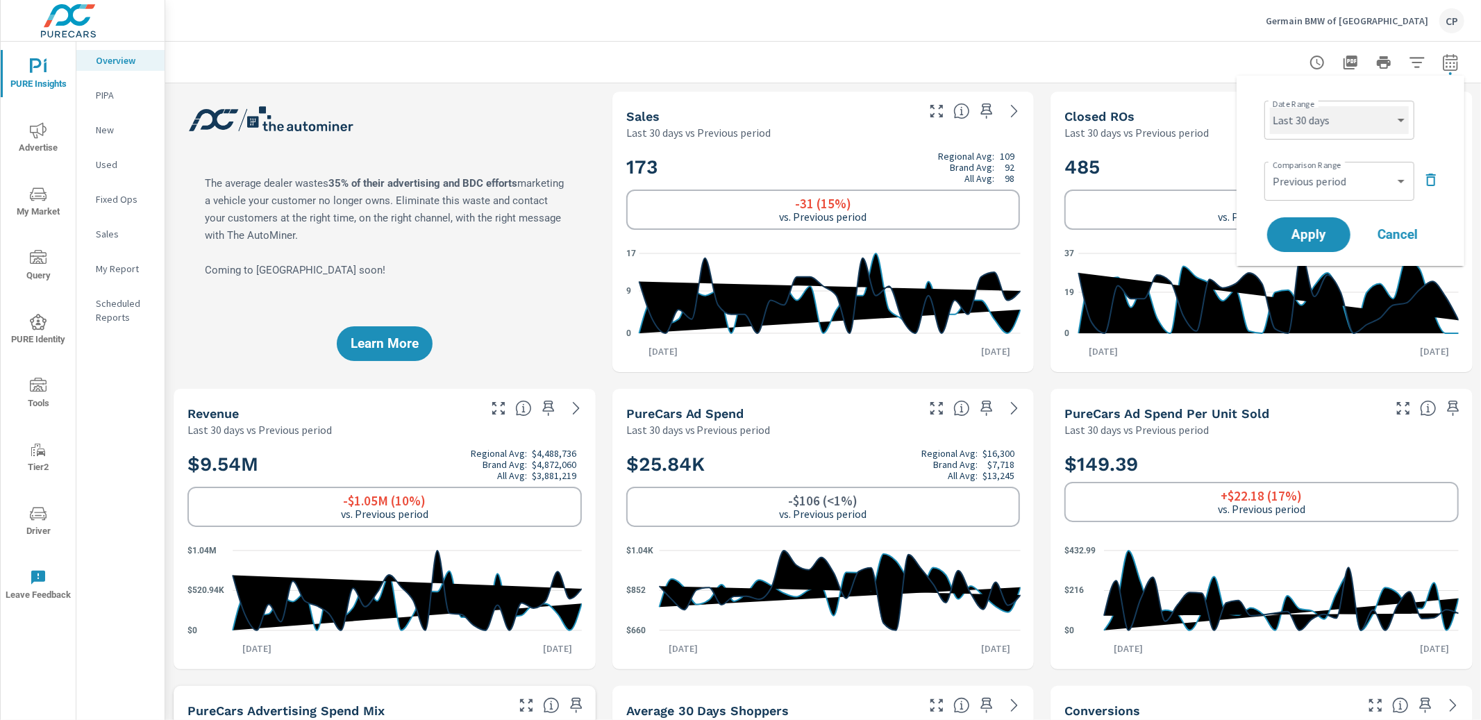
click at [1333, 128] on select "Custom Yesterday Last week Last 7 days Last 14 days Last 30 days Last 45 days L…" at bounding box center [1339, 120] width 139 height 28
select select "Last month"
click at [1300, 245] on button "Apply" at bounding box center [1309, 235] width 86 height 36
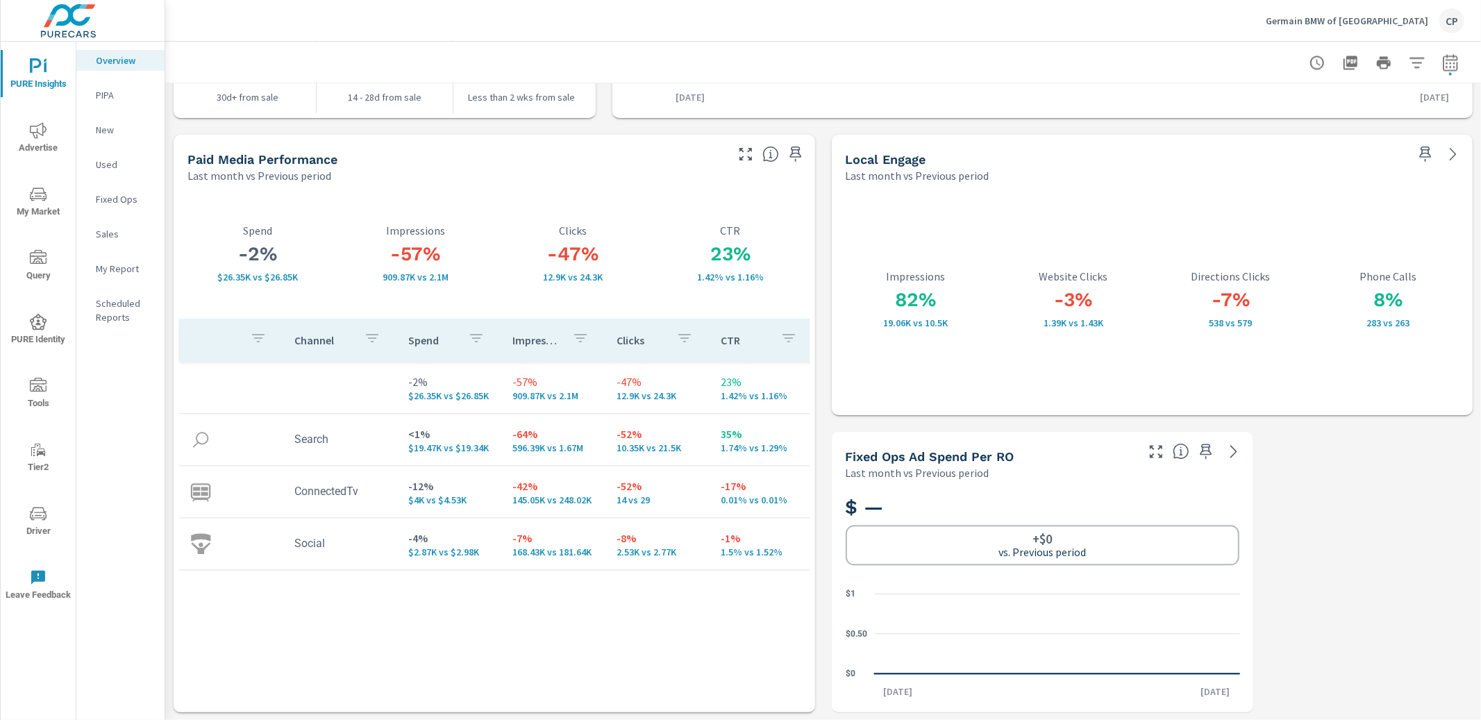
scroll to position [1, 0]
click at [40, 138] on icon "nav menu" at bounding box center [38, 130] width 17 height 17
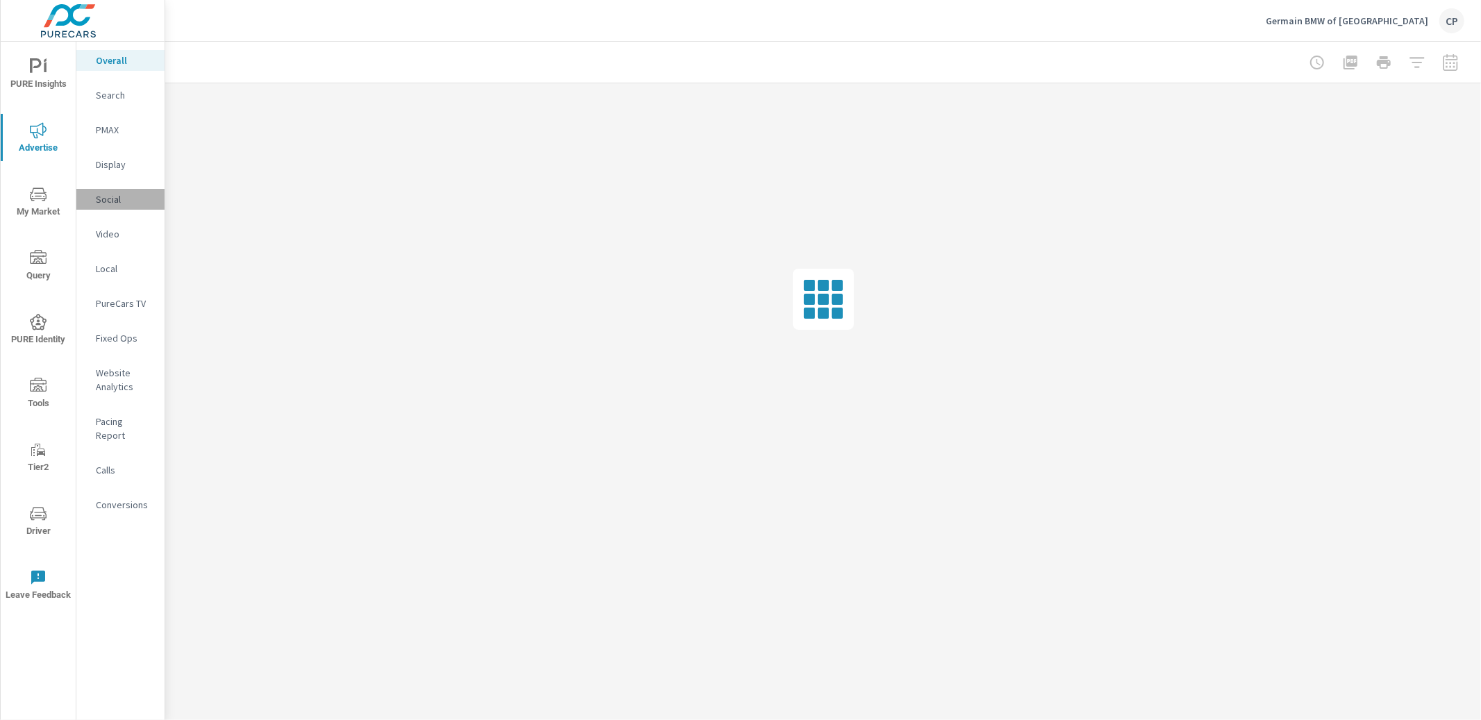
click at [115, 205] on p "Social" at bounding box center [125, 199] width 58 height 14
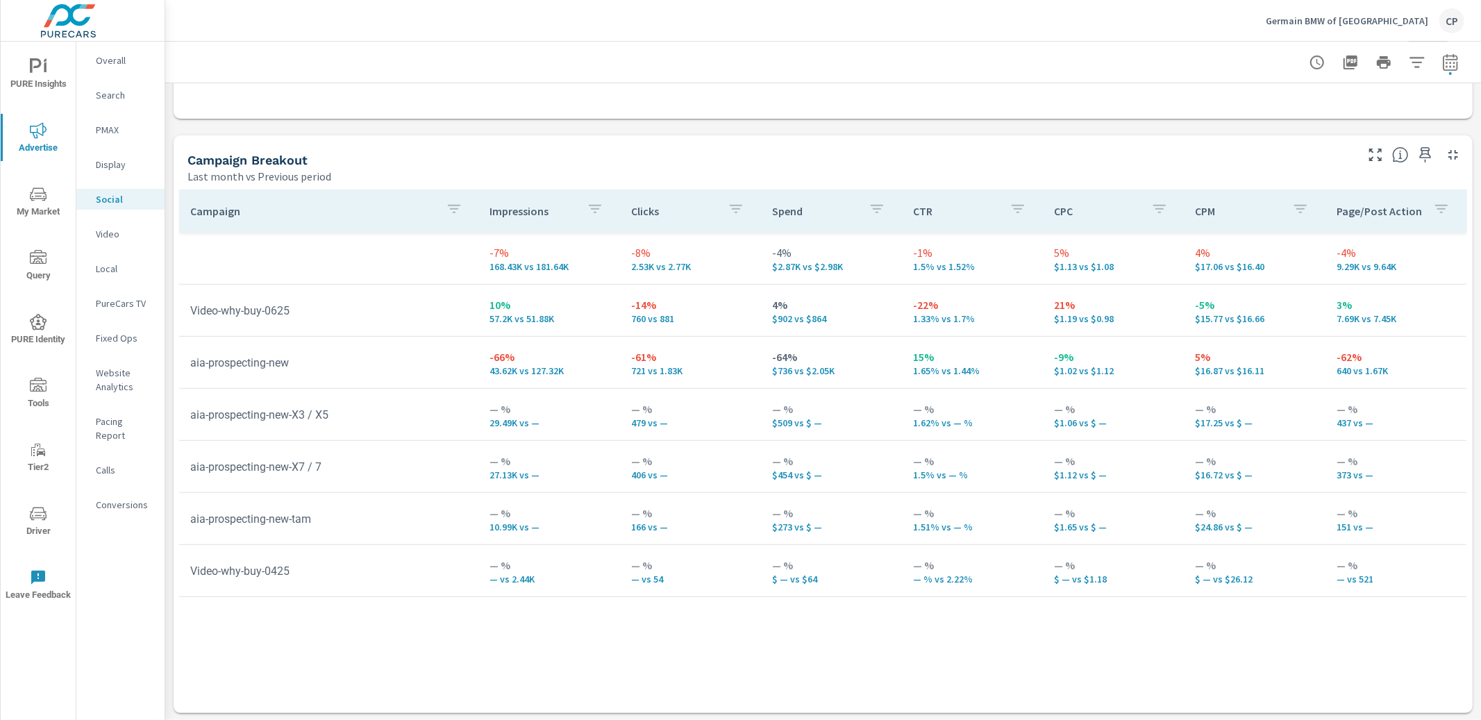
scroll to position [551, 0]
